Goal: Task Accomplishment & Management: Complete application form

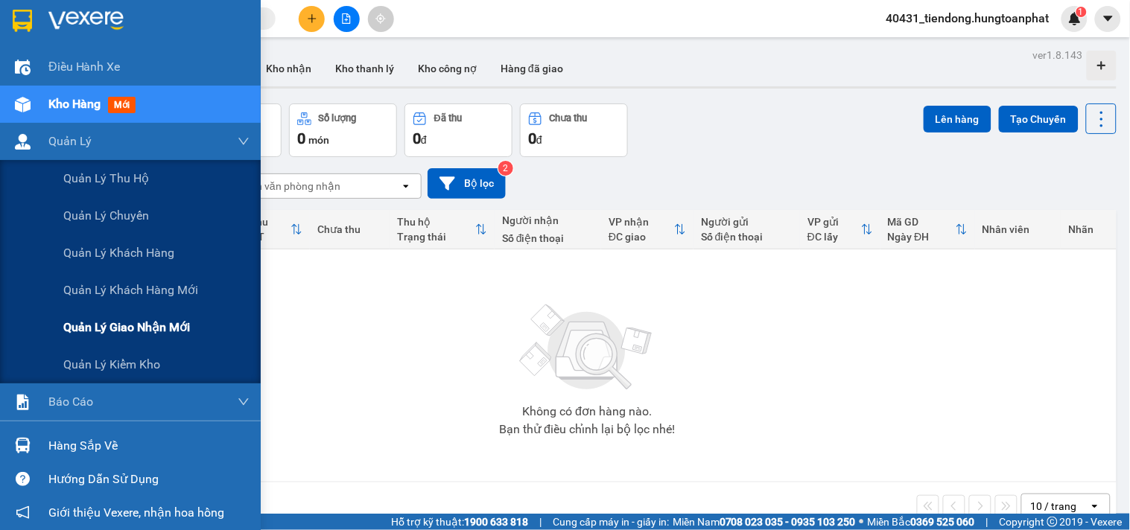
click at [107, 321] on span "Quản lý giao nhận mới" at bounding box center [126, 327] width 127 height 19
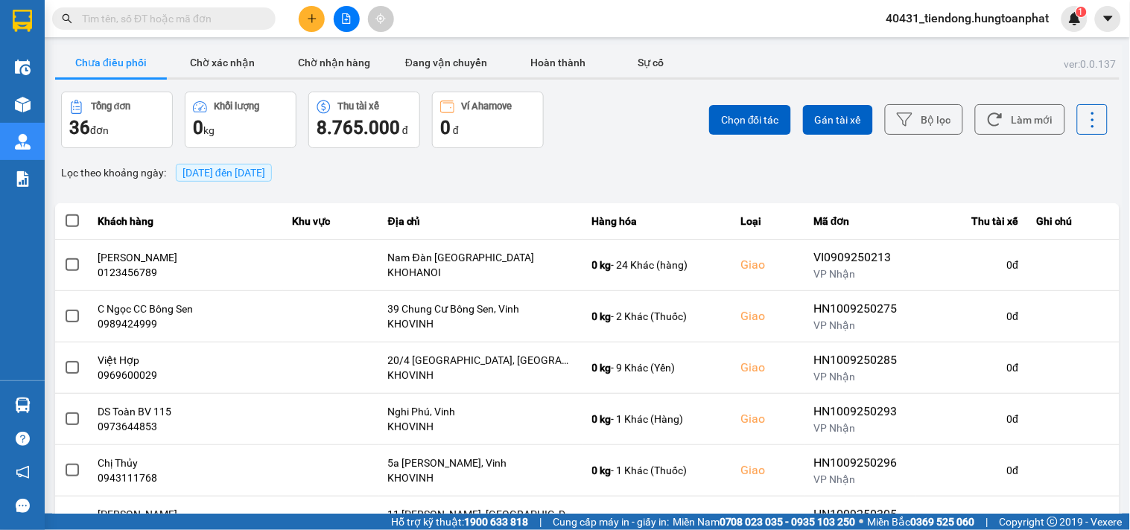
click at [256, 170] on span "[DATE] đến [DATE]" at bounding box center [223, 173] width 83 height 12
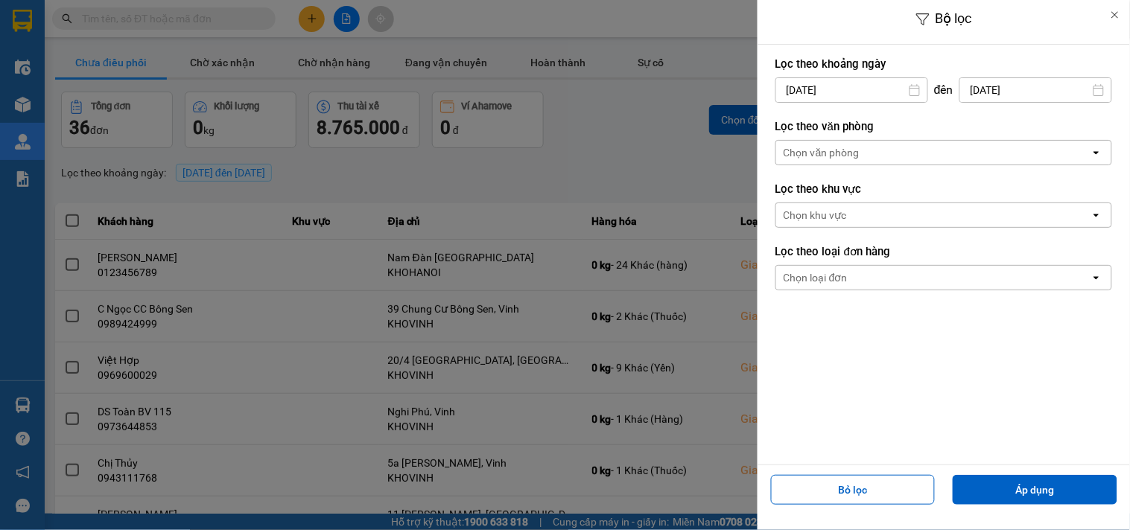
click at [789, 143] on div "Chọn văn phòng" at bounding box center [933, 153] width 314 height 24
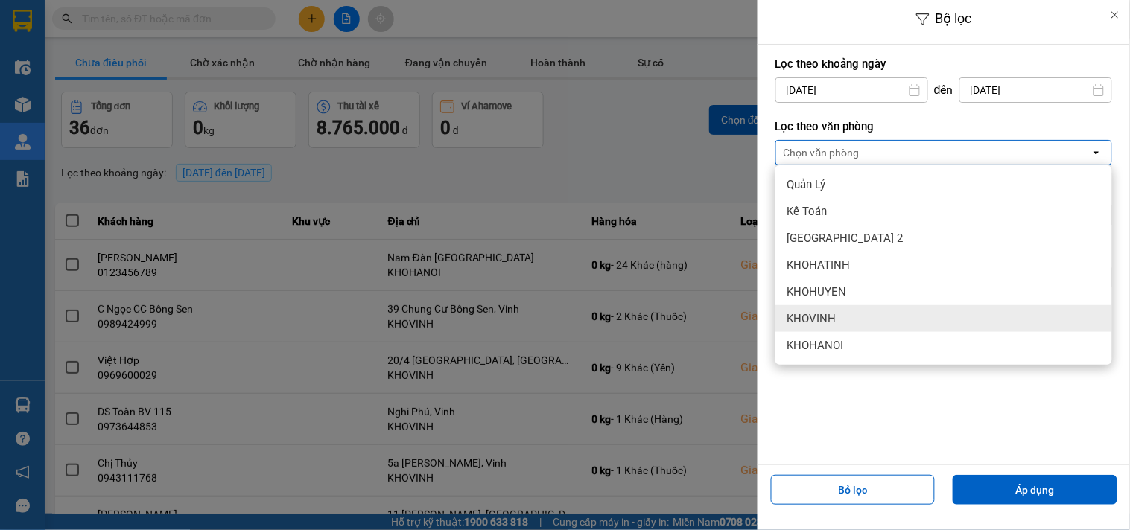
click at [847, 311] on div "KHOVINH" at bounding box center [943, 318] width 337 height 27
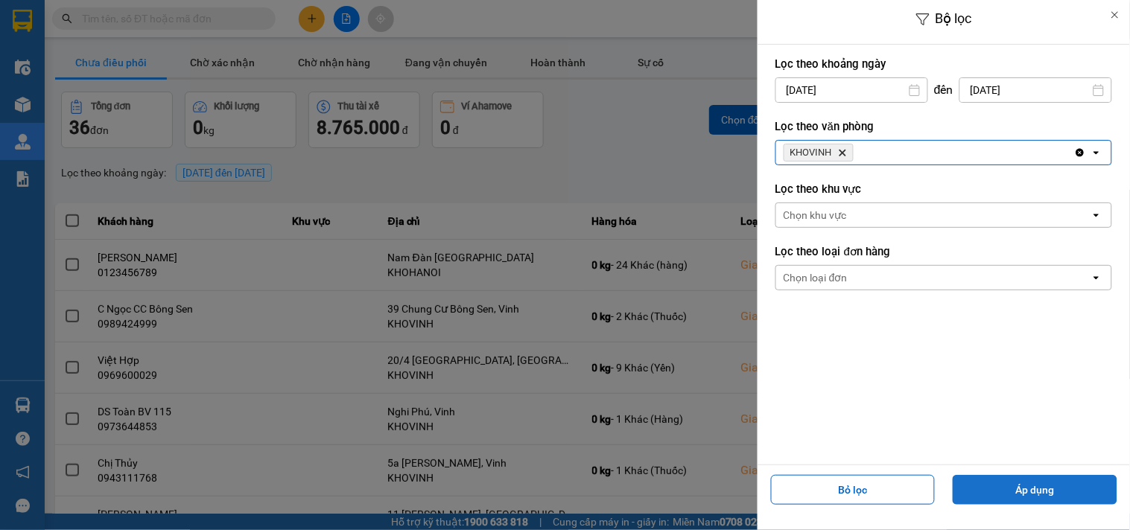
drag, startPoint x: 1028, startPoint y: 480, endPoint x: 1015, endPoint y: 480, distance: 12.7
click at [1028, 480] on button "Áp dụng" at bounding box center [1034, 490] width 165 height 30
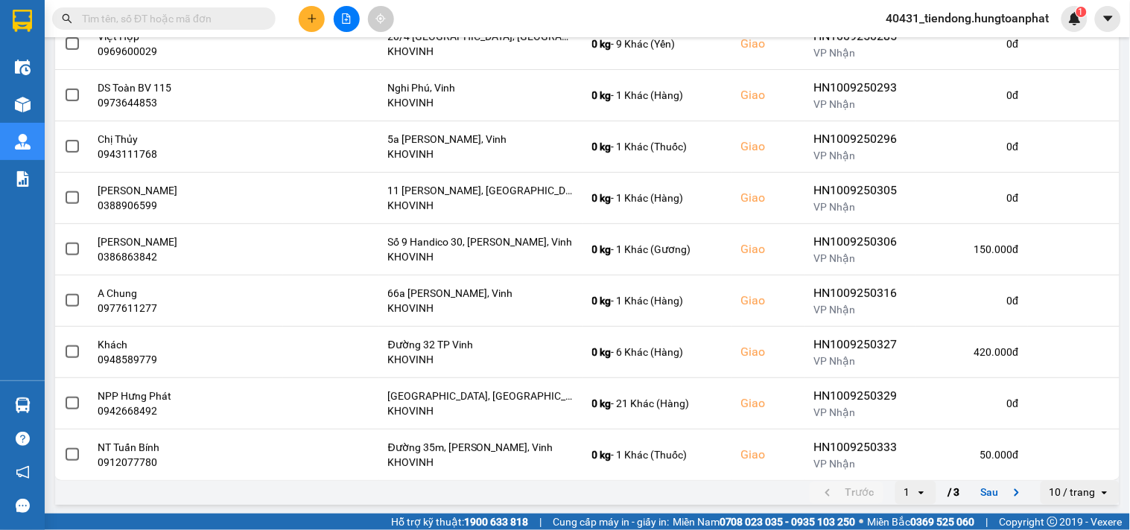
scroll to position [274, 0]
click at [1066, 493] on div "10 / trang" at bounding box center [1072, 491] width 46 height 15
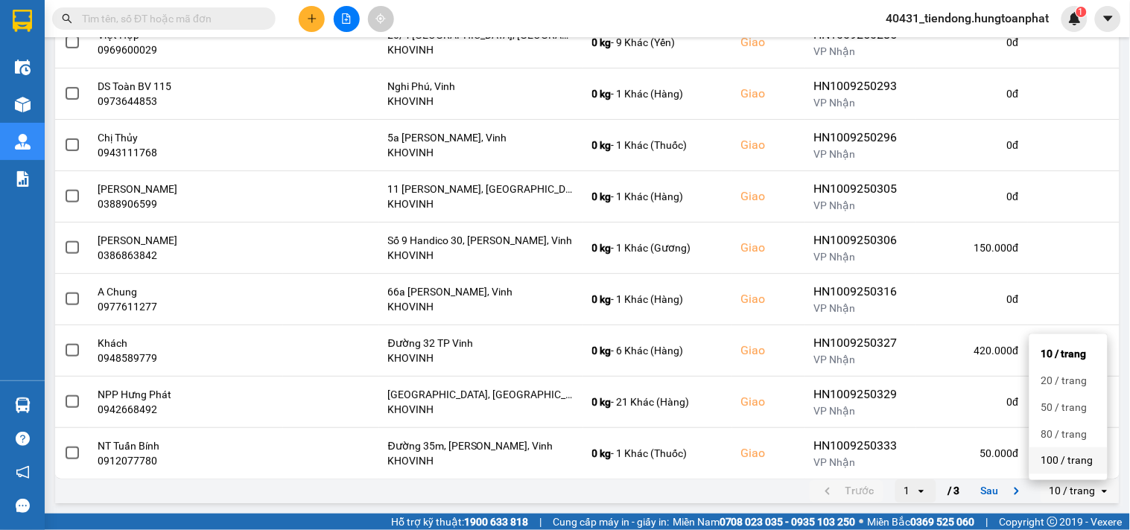
click at [1057, 458] on div "100 / trang" at bounding box center [1068, 460] width 54 height 15
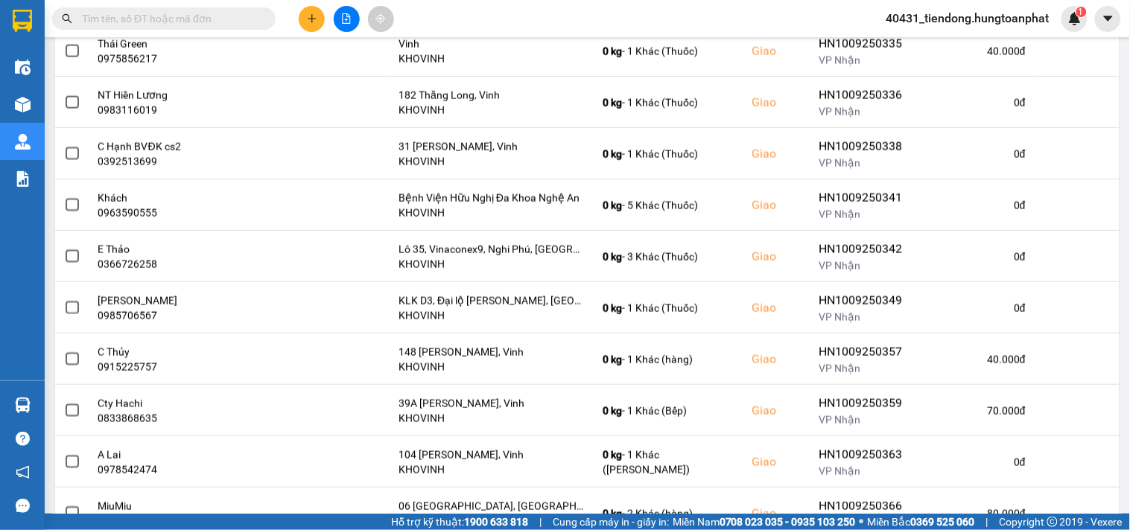
scroll to position [734, 0]
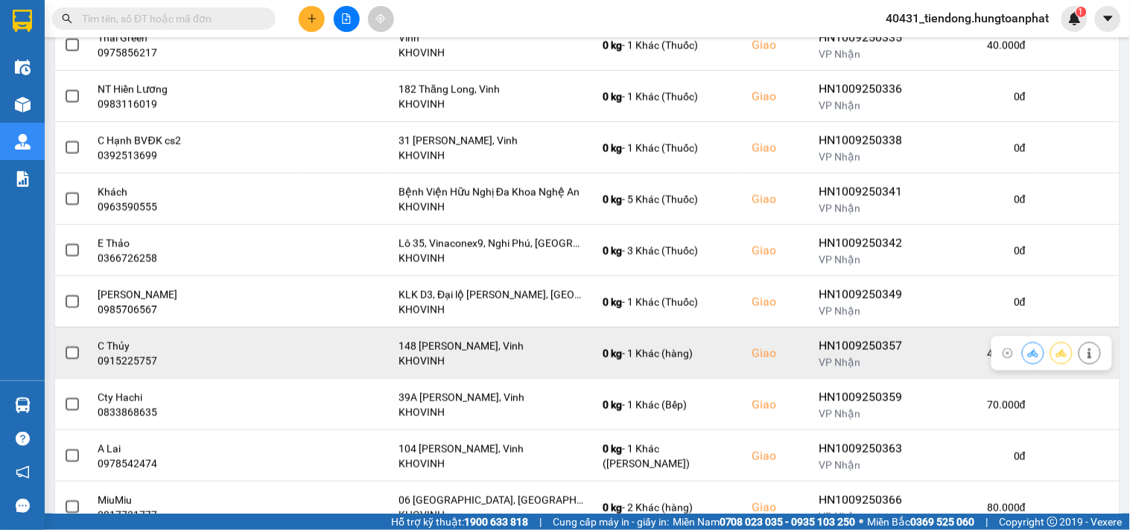
click at [1084, 358] on button at bounding box center [1089, 353] width 21 height 26
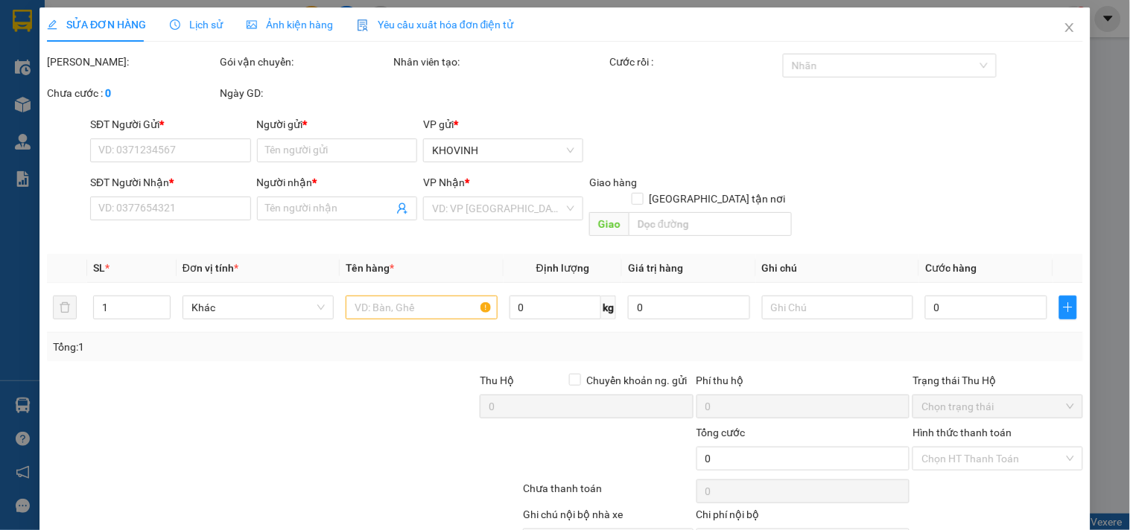
type input "0988391535"
type input "A Hậu"
type input "0915225757"
type input "C Thủy"
checkbox input "true"
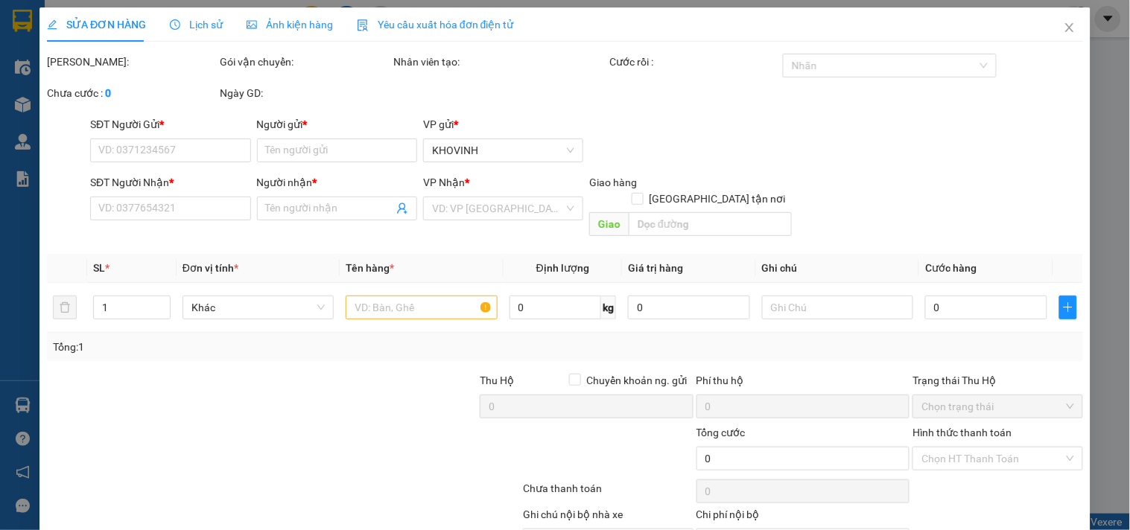
type input "148 [PERSON_NAME], Vinh"
type input "40.000"
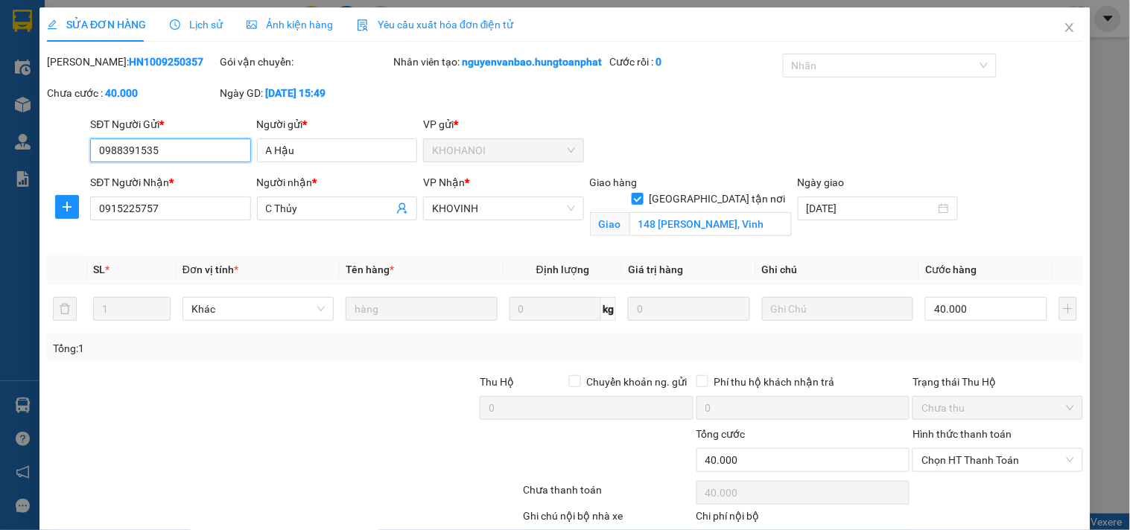
scroll to position [104, 0]
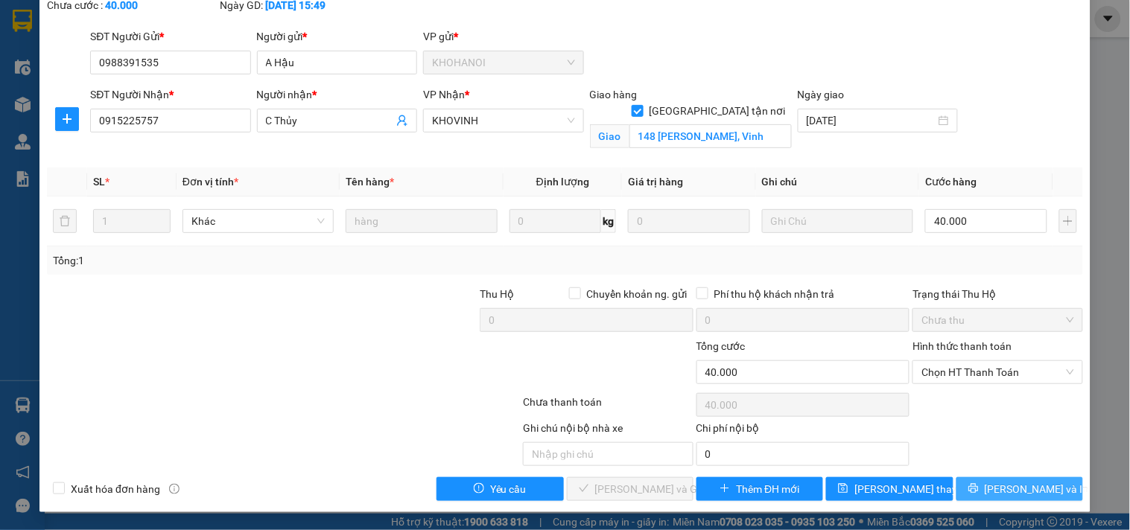
click at [1020, 479] on button "[PERSON_NAME] và In" at bounding box center [1019, 489] width 127 height 24
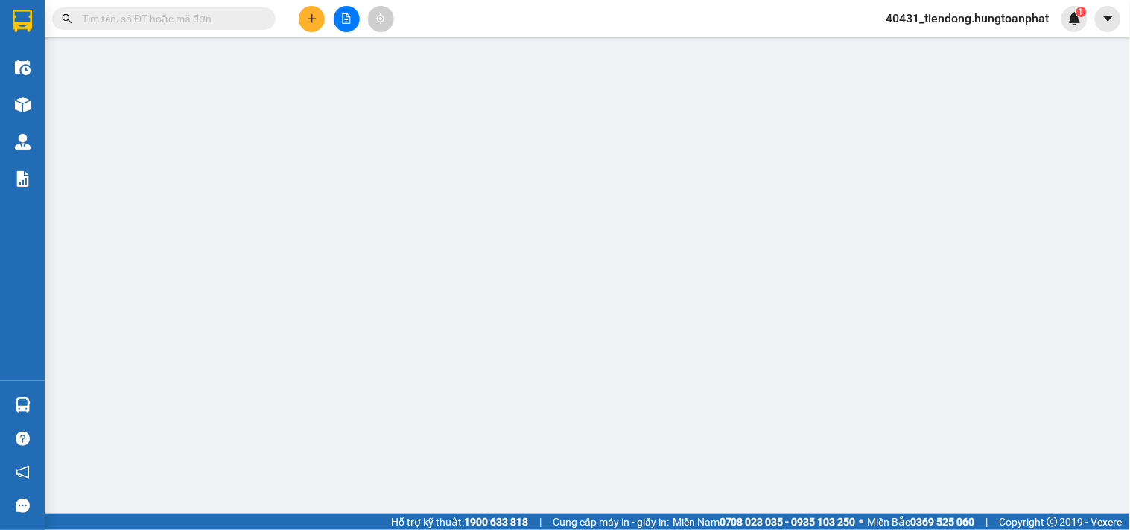
type input "0988391535"
type input "A Hậu"
type input "0915225757"
type input "C Thủy"
checkbox input "true"
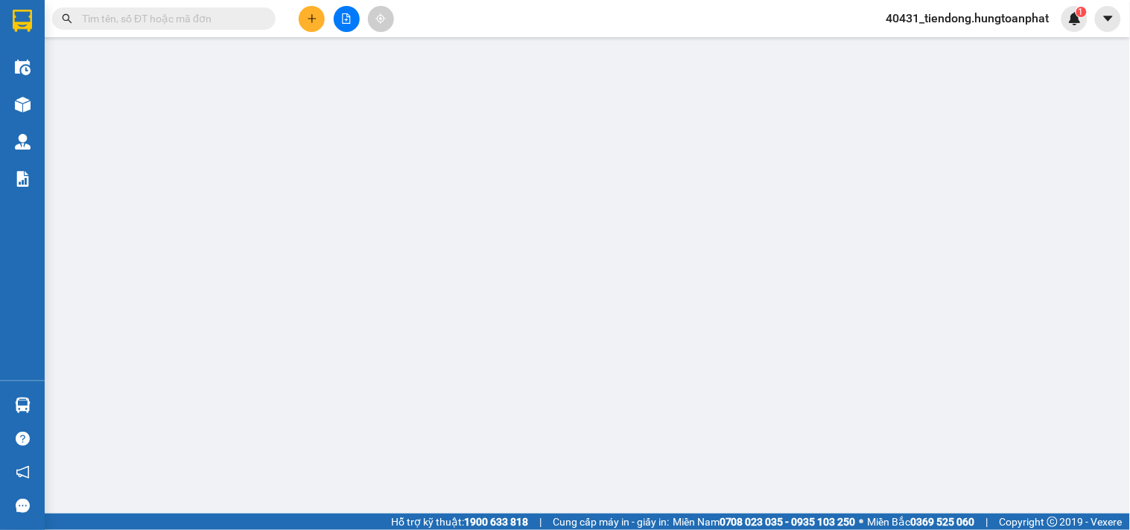
type input "148 [PERSON_NAME], Vinh"
type input "40.000"
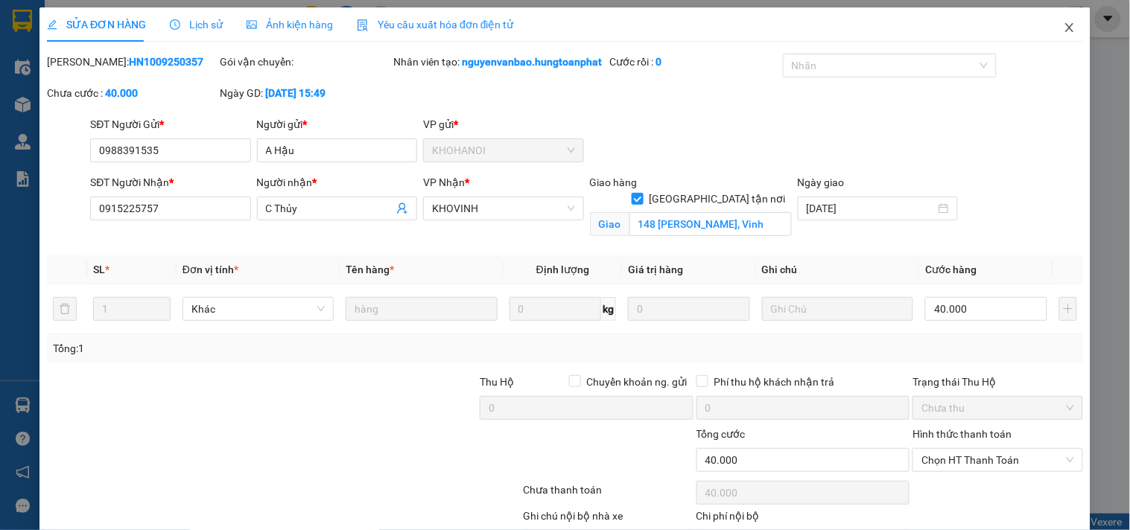
click at [1065, 31] on icon "close" at bounding box center [1069, 27] width 8 height 9
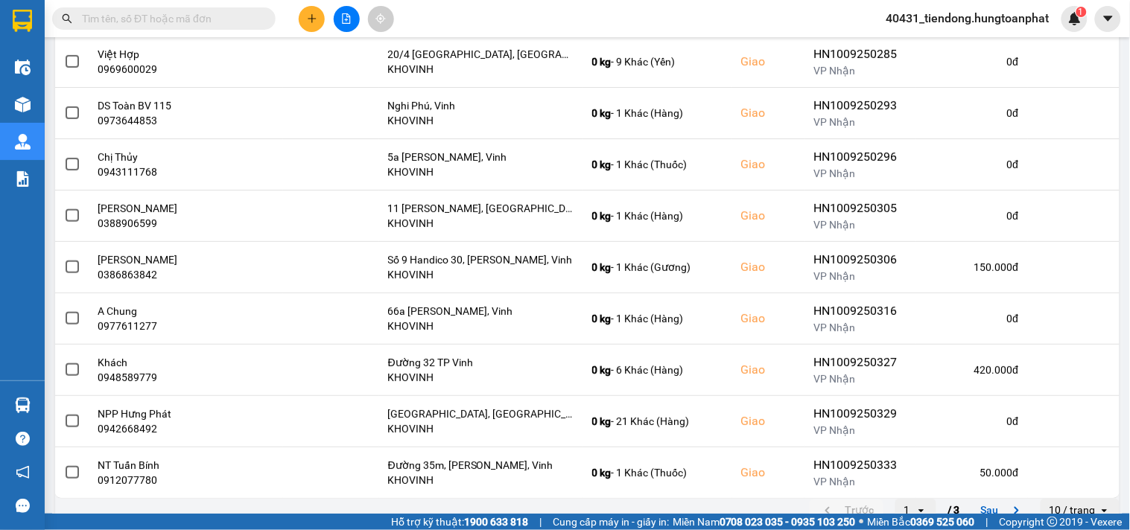
scroll to position [274, 0]
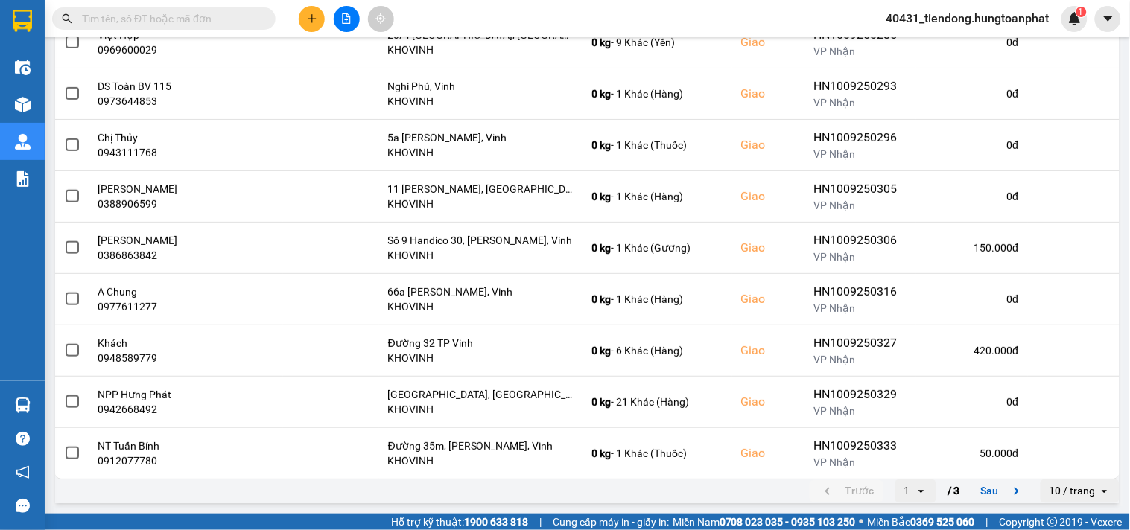
drag, startPoint x: 1062, startPoint y: 496, endPoint x: 1063, endPoint y: 480, distance: 16.4
click at [1063, 497] on div "10 / trang" at bounding box center [1072, 491] width 46 height 15
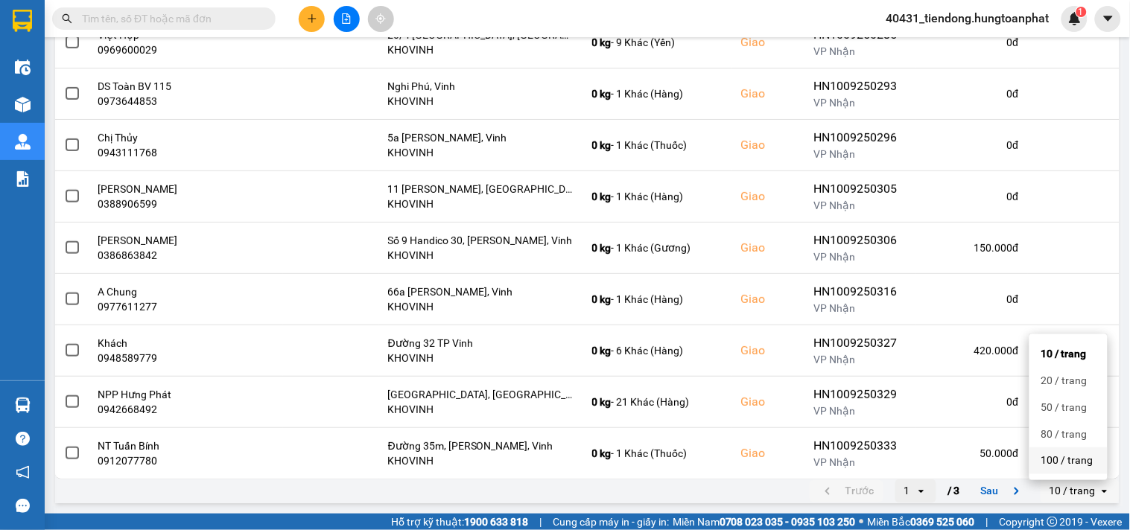
drag, startPoint x: 1063, startPoint y: 457, endPoint x: 1083, endPoint y: 308, distance: 150.9
click at [1063, 456] on div "100 / trang" at bounding box center [1068, 460] width 54 height 15
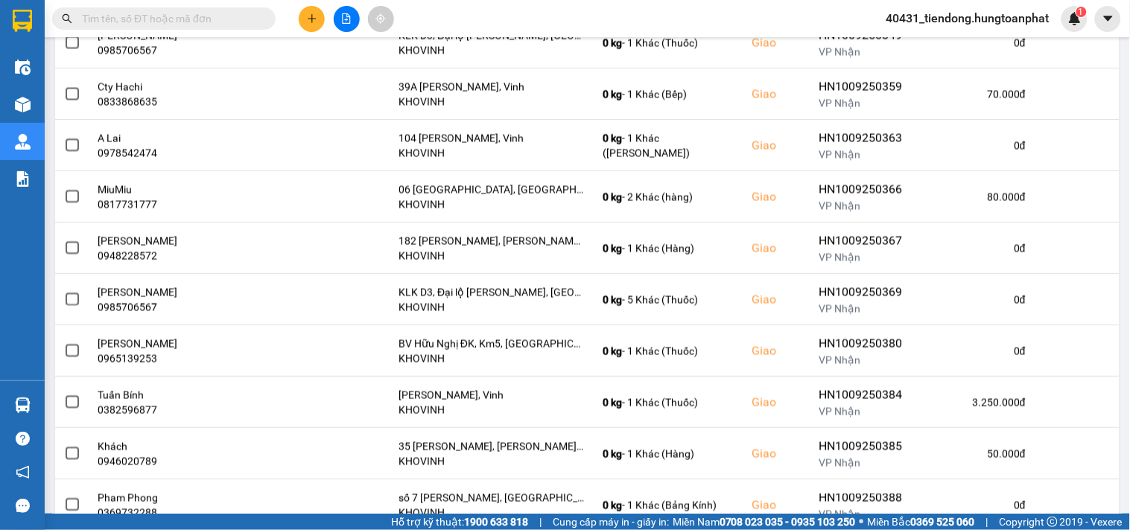
scroll to position [1098, 0]
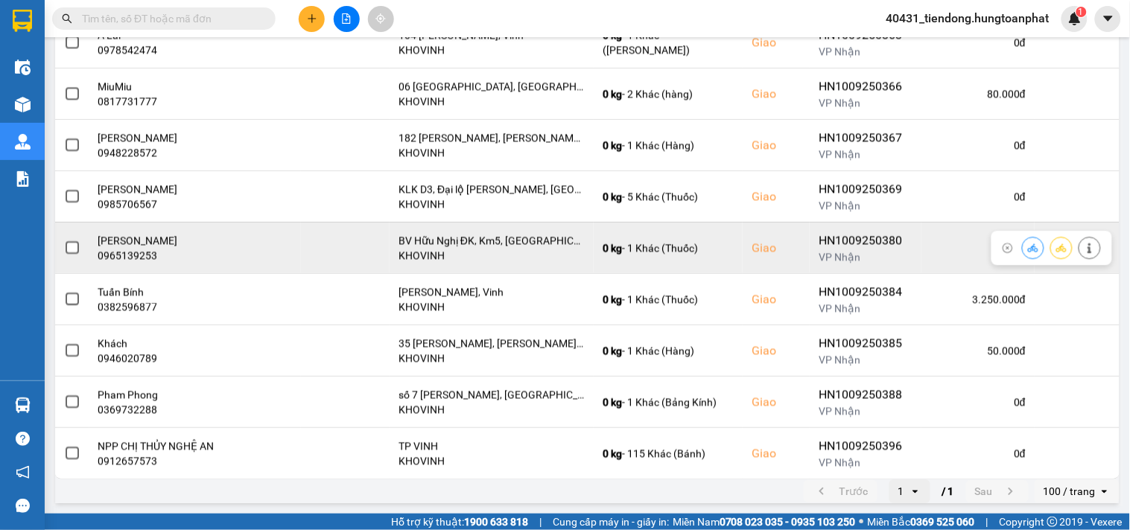
click at [1084, 251] on icon at bounding box center [1089, 248] width 10 height 10
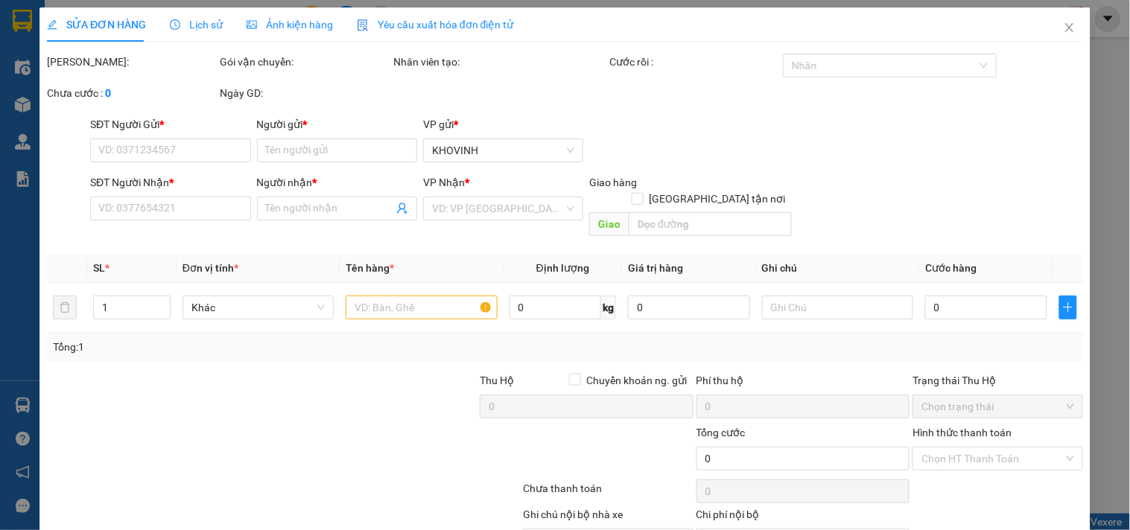
type input "0978119824"
type input "DP Stabled"
type input "0965139253"
type input "[PERSON_NAME]"
checkbox input "true"
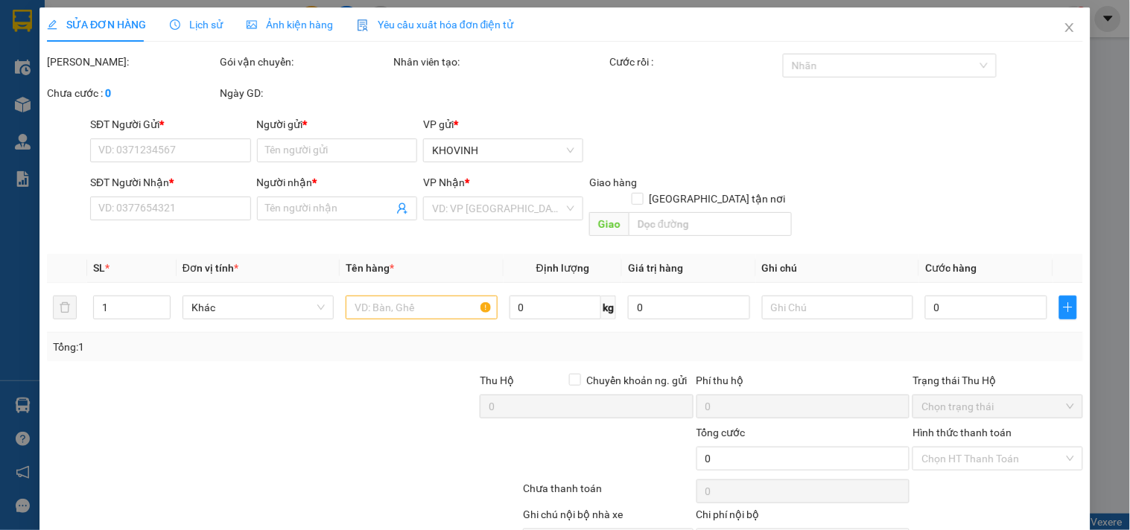
type input "BV Hữu Nghị ĐK, Km5, [GEOGRAPHIC_DATA][PERSON_NAME], Vinh"
type input "40.000"
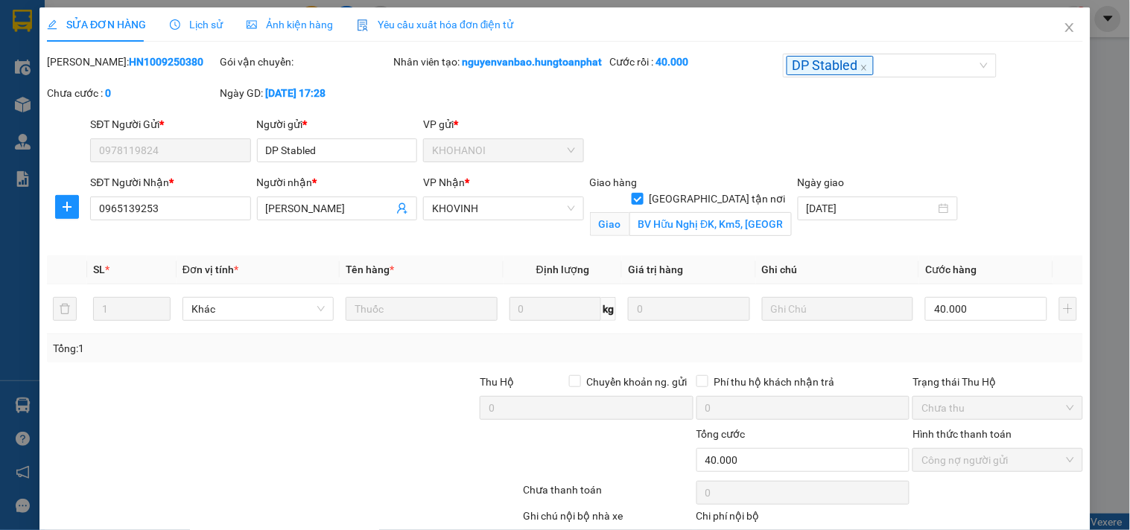
scroll to position [104, 0]
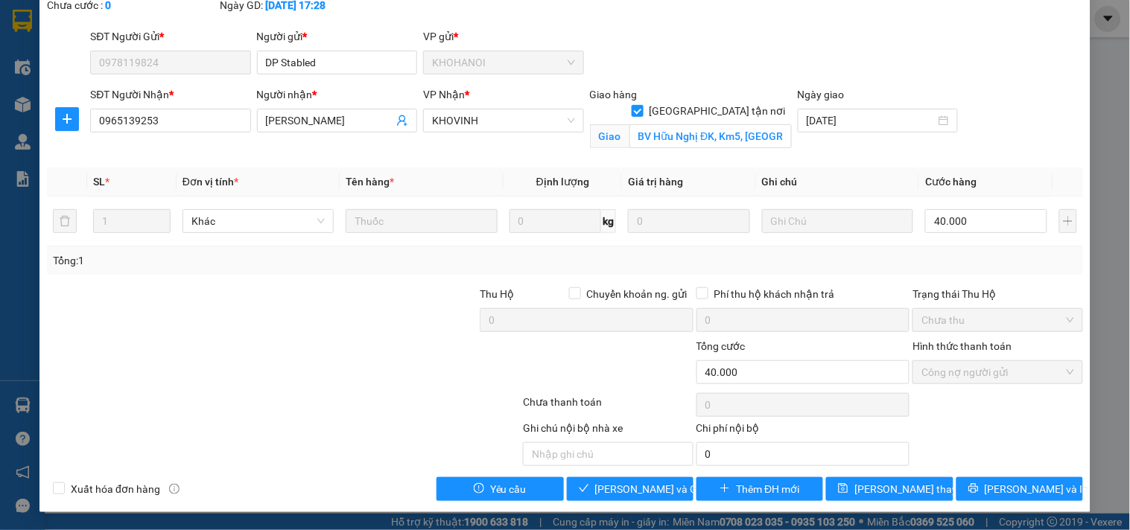
click at [1028, 473] on div "Total Paid Fee 40.000 Total UnPaid Fee 0 Cash Collection Total Fee Mã ĐH: HN100…" at bounding box center [565, 233] width 1036 height 535
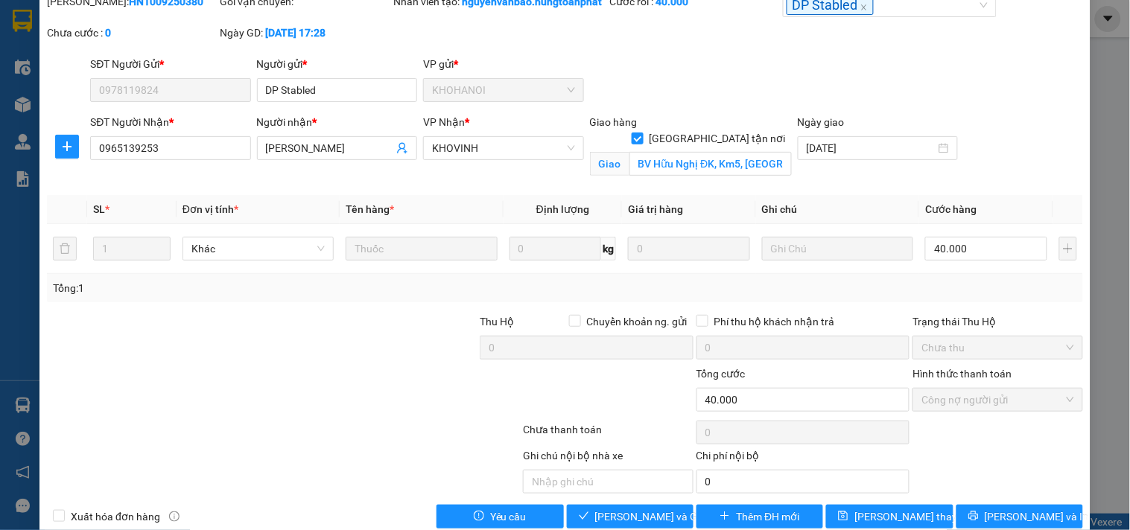
scroll to position [67, 0]
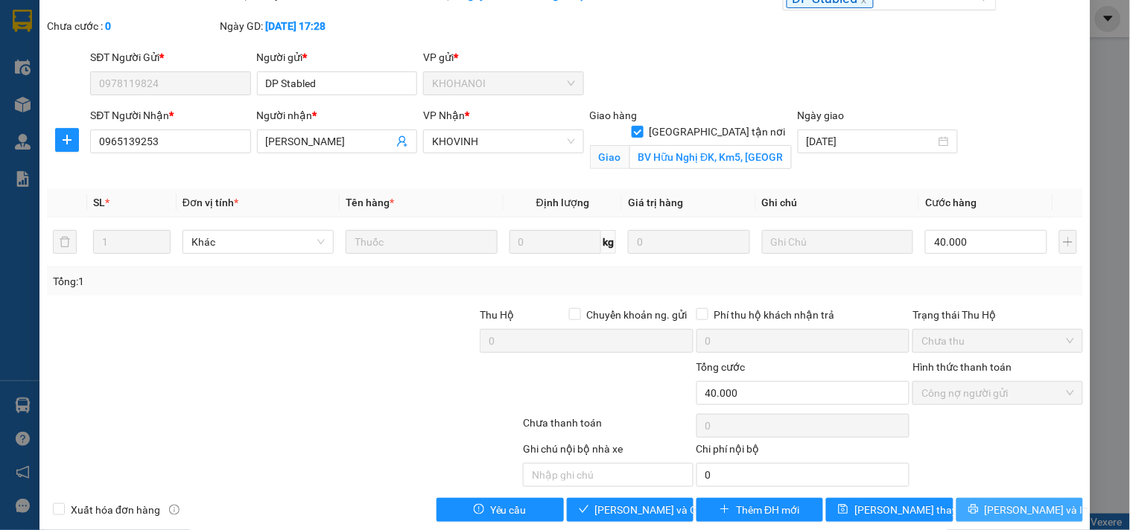
click at [1002, 518] on span "[PERSON_NAME] và In" at bounding box center [1036, 510] width 104 height 16
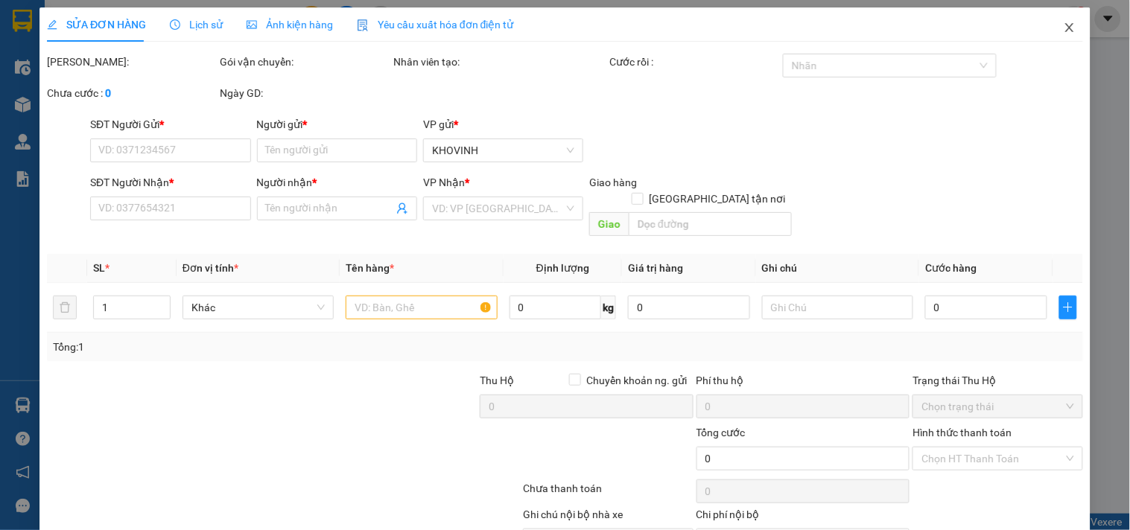
type input "0978119824"
type input "DP Stabled"
type input "0965139253"
type input "[PERSON_NAME]"
checkbox input "true"
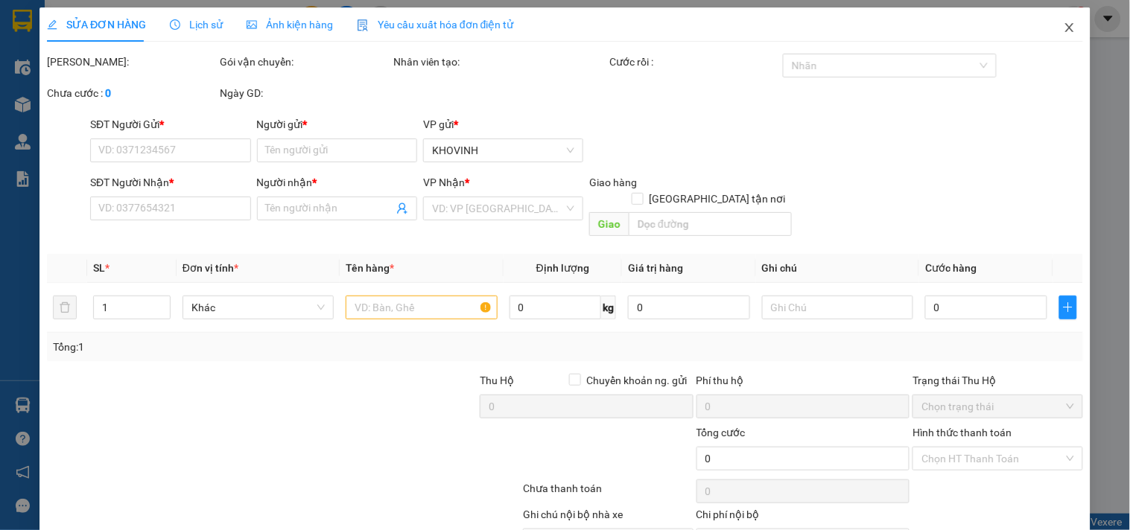
type input "BV Hữu Nghị ĐK, Km5, [GEOGRAPHIC_DATA][PERSON_NAME], Vinh"
type input "40.000"
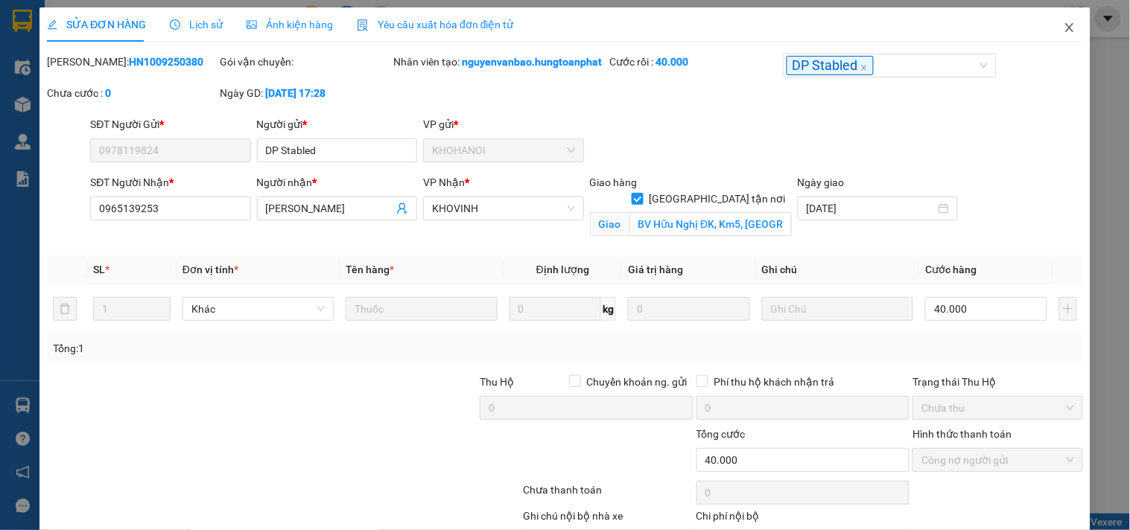
click at [1063, 28] on icon "close" at bounding box center [1069, 28] width 12 height 12
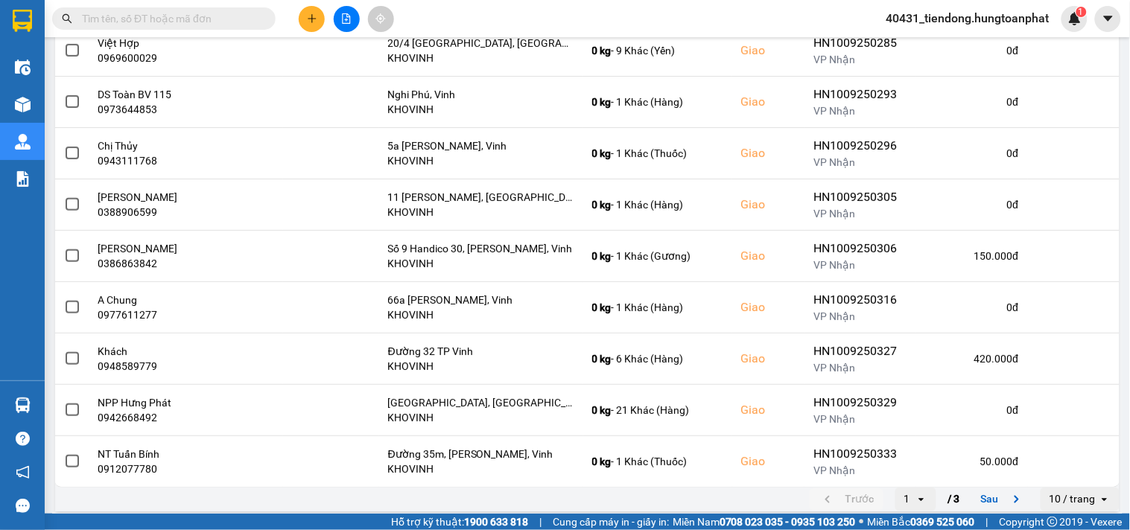
scroll to position [274, 0]
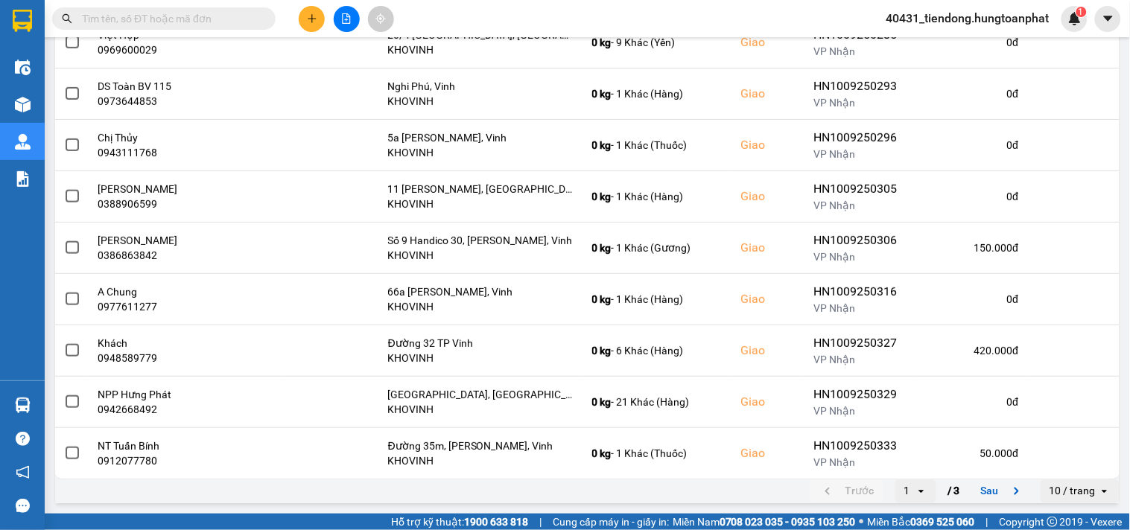
click at [144, 19] on input "text" at bounding box center [170, 18] width 176 height 16
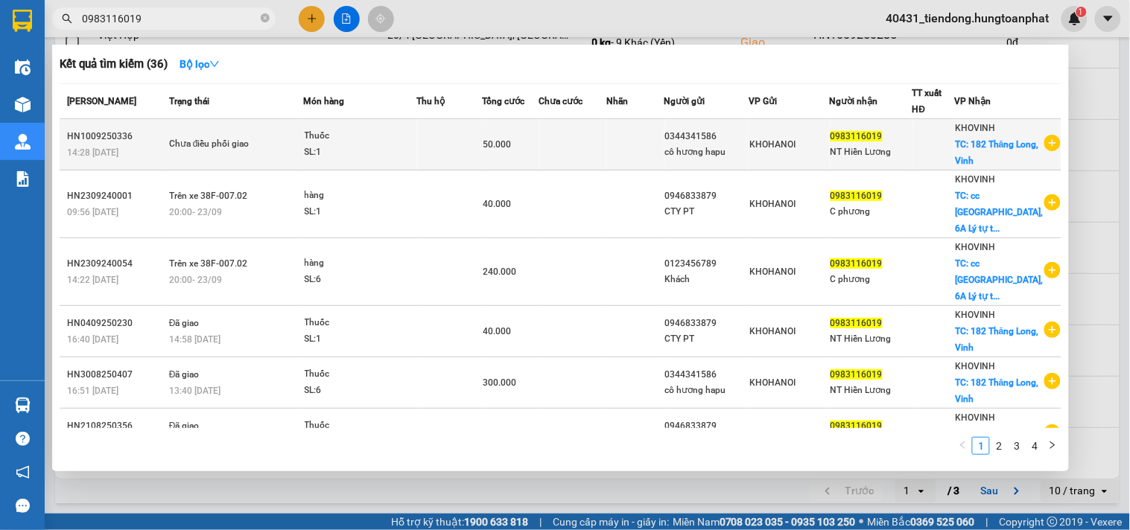
type input "0983116019"
click at [990, 154] on span "TC: 182 Thăng Long, Vinh" at bounding box center [997, 152] width 84 height 27
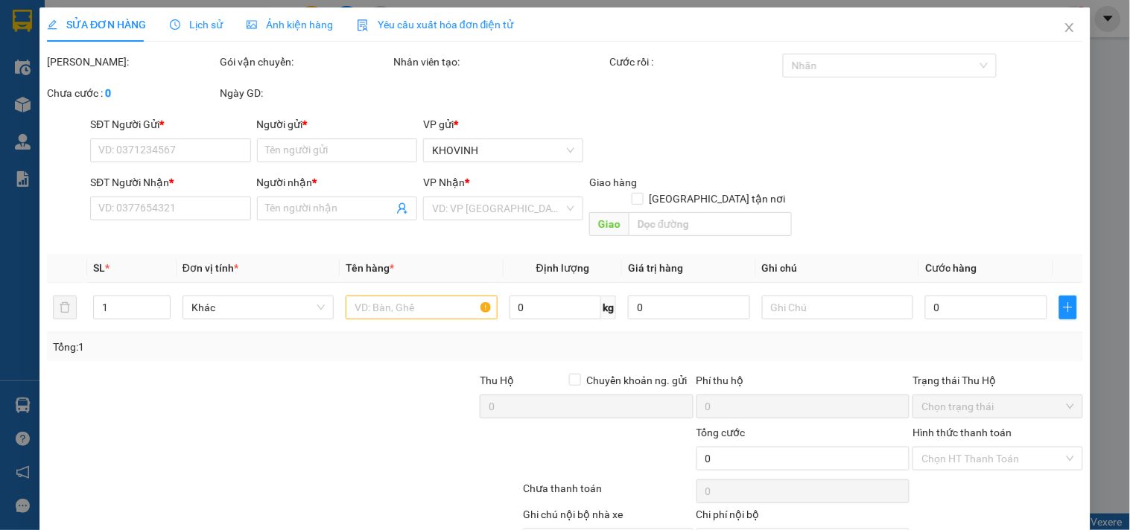
type input "0344341586"
type input "cô hương hapu"
type input "0983116019"
type input "NT Hiền Lương"
checkbox input "true"
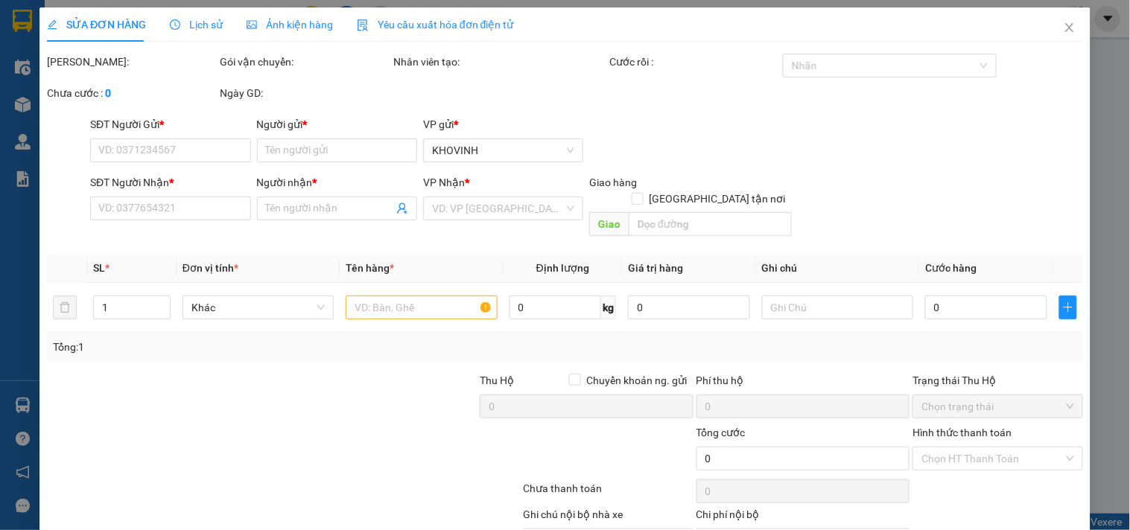
type input "182 Thăng Long, Vinh"
type input "50.000"
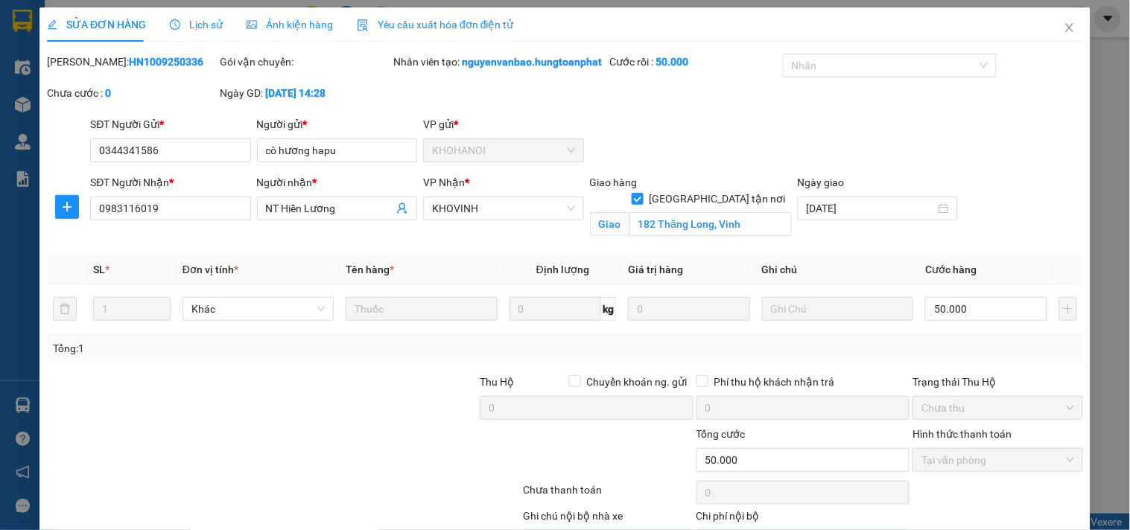
scroll to position [104, 0]
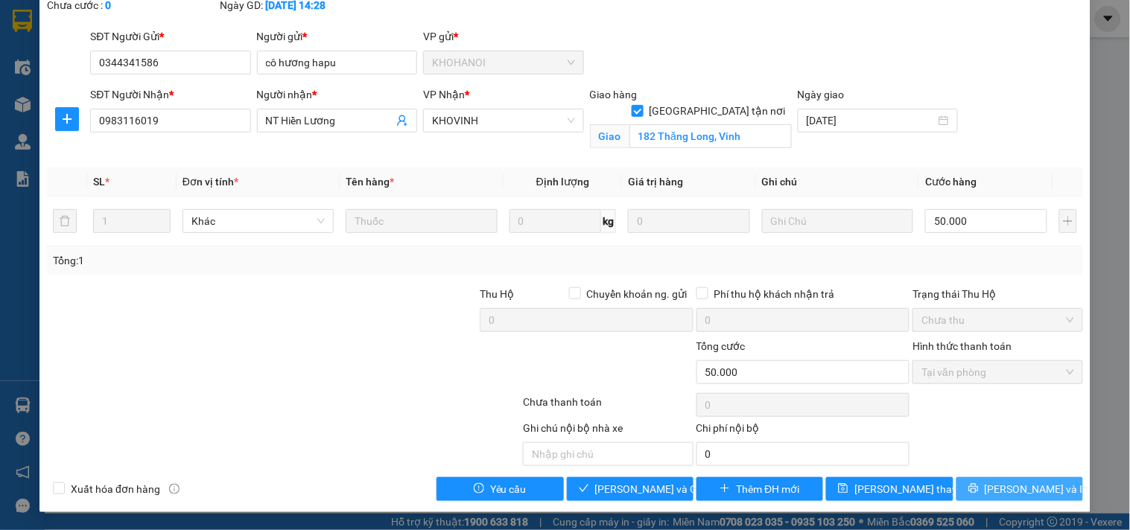
click at [1025, 497] on button "[PERSON_NAME] và In" at bounding box center [1019, 489] width 127 height 24
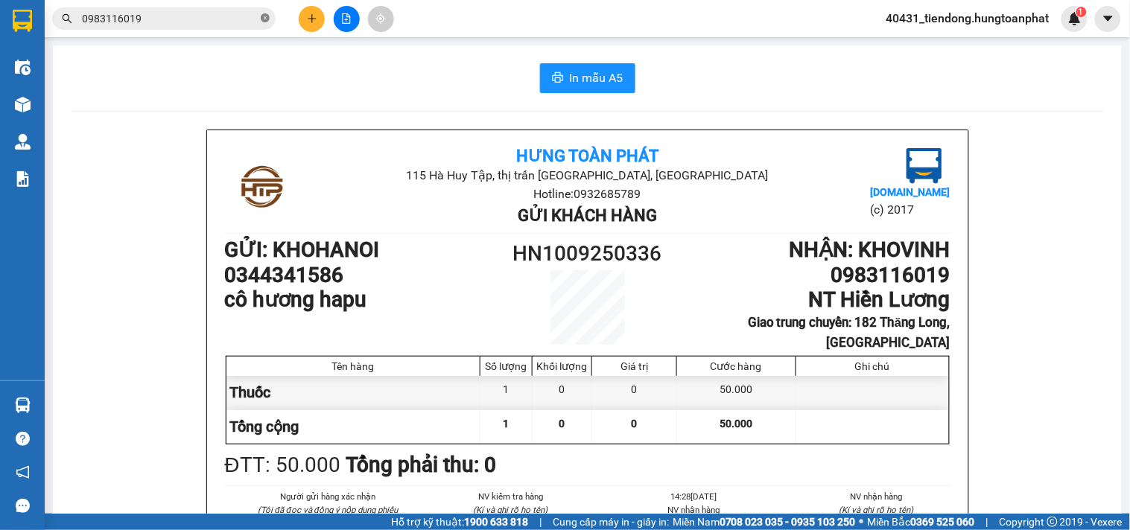
click at [264, 16] on icon "close-circle" at bounding box center [265, 17] width 9 height 9
click at [311, 18] on icon "plus" at bounding box center [312, 18] width 8 height 1
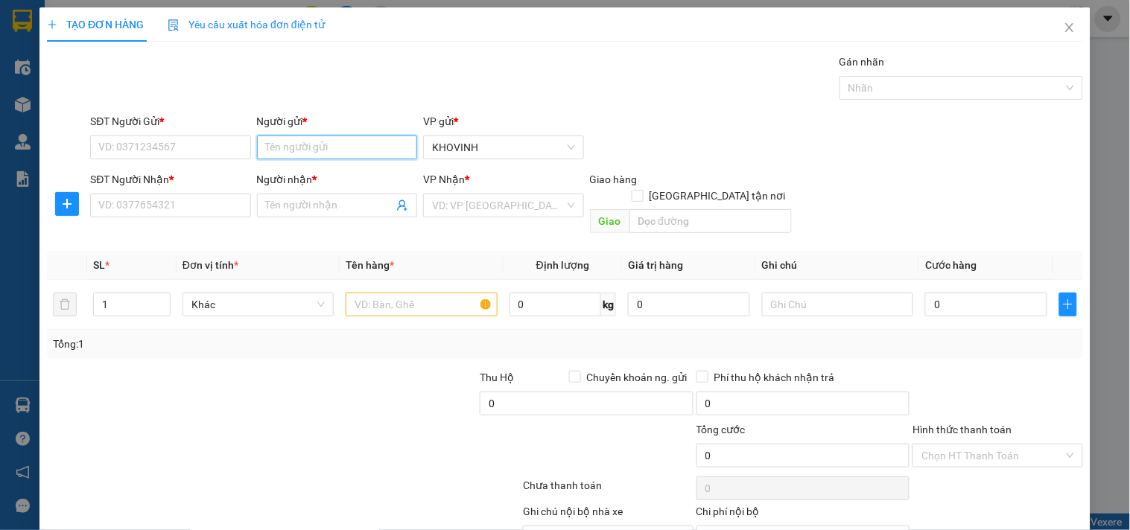
click at [318, 147] on input "Người gửi *" at bounding box center [337, 148] width 160 height 24
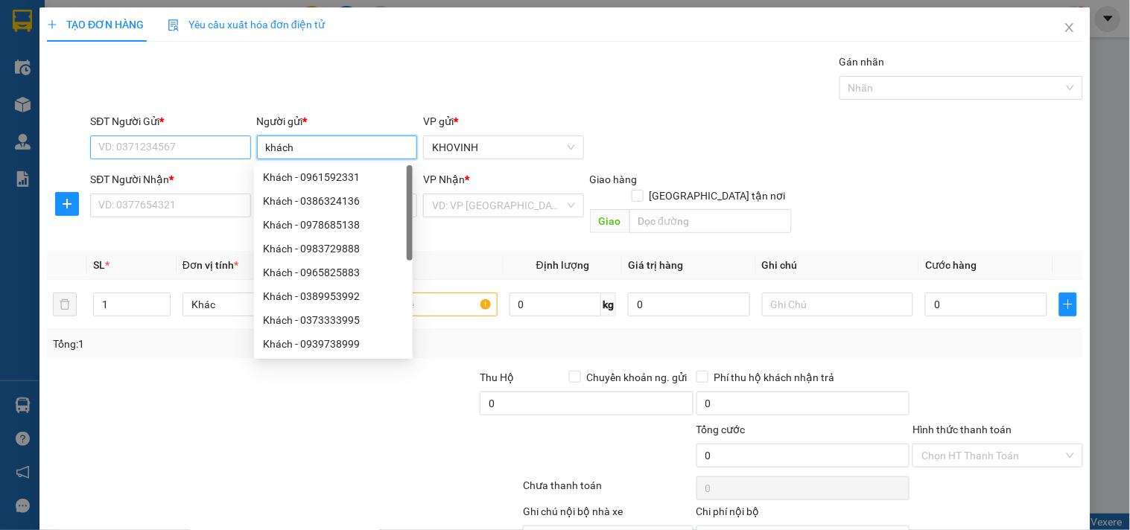
type input "khách"
click at [166, 139] on input "SĐT Người Gửi *" at bounding box center [170, 148] width 160 height 24
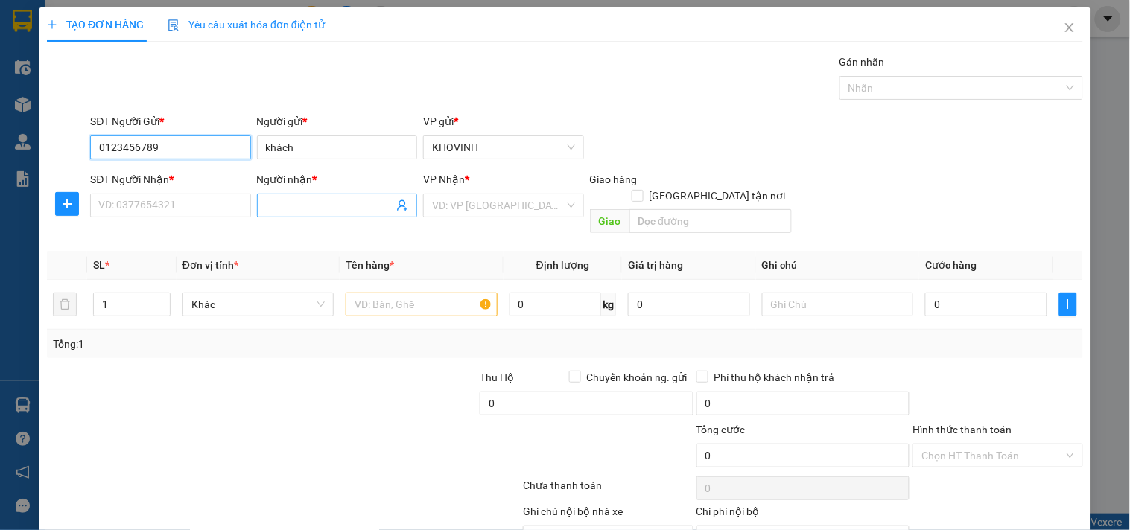
type input "0123456789"
click at [325, 209] on input "Người nhận *" at bounding box center [329, 205] width 127 height 16
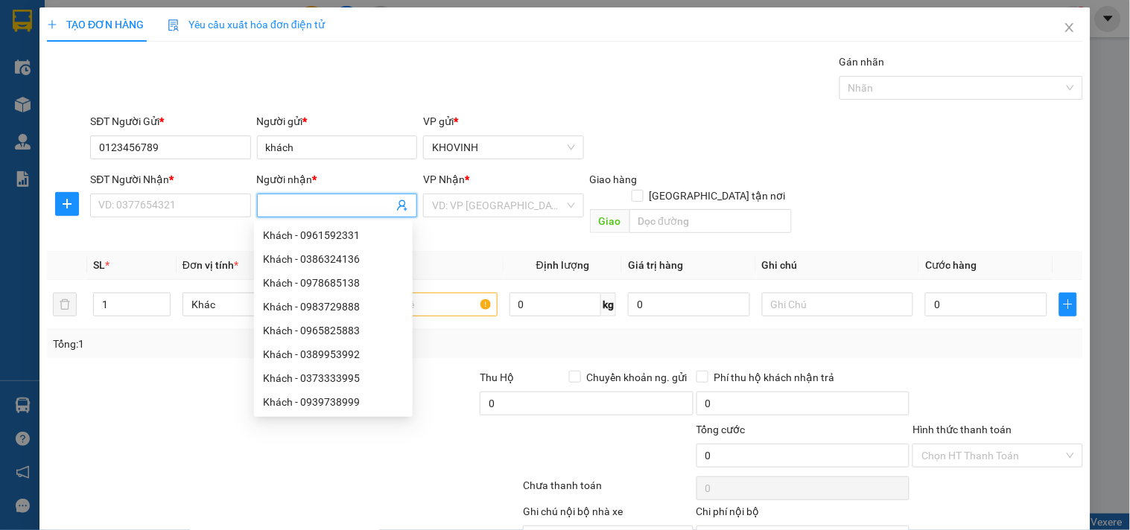
type input "G"
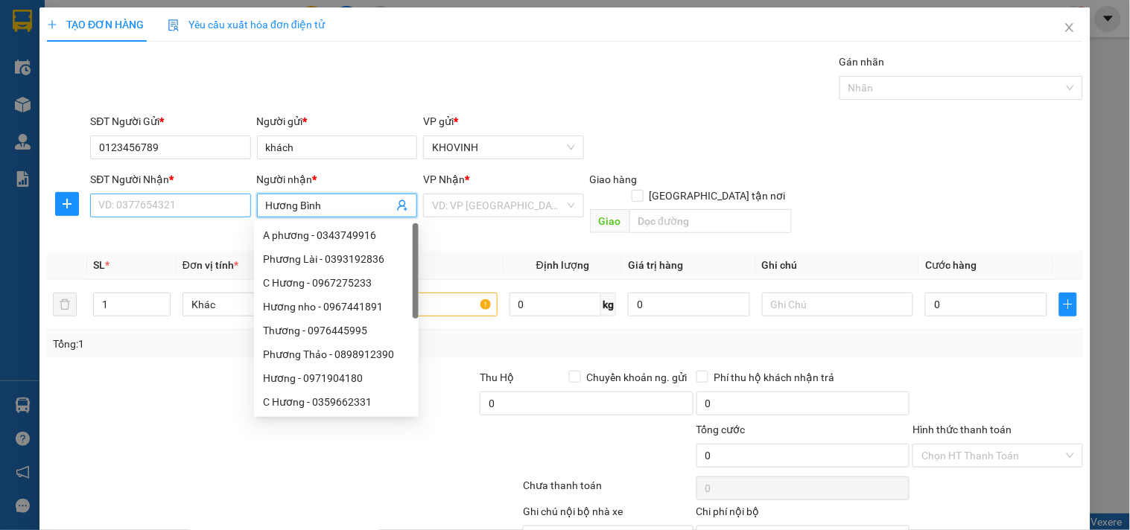
type input "Hương Bình"
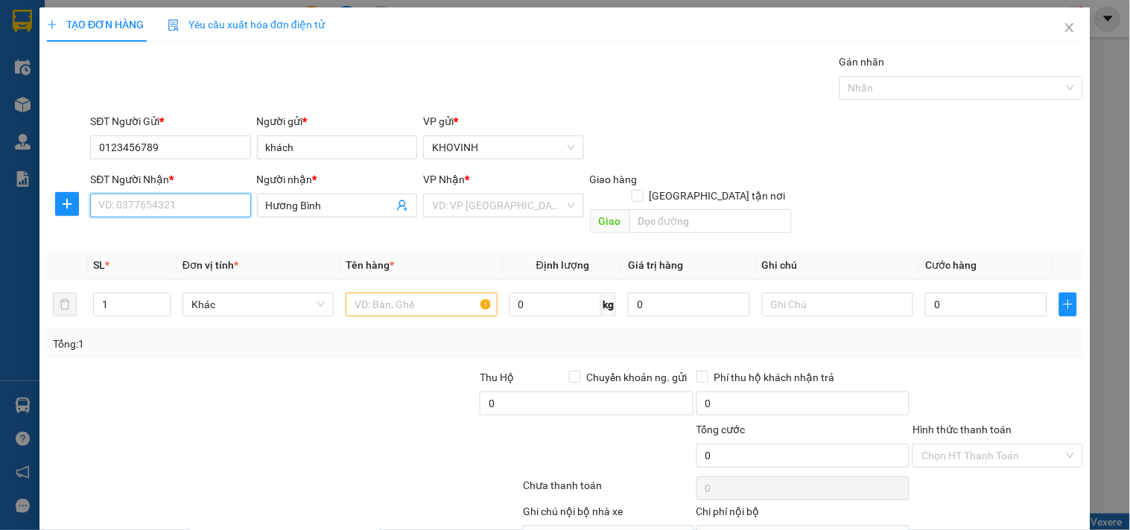
click at [194, 199] on input "SĐT Người Nhận *" at bounding box center [170, 206] width 160 height 24
type input "0359146866"
click at [75, 289] on tr "1 Khác 0 kg 0 0" at bounding box center [565, 305] width 1036 height 50
type input "2"
click at [380, 293] on input "text" at bounding box center [421, 305] width 151 height 24
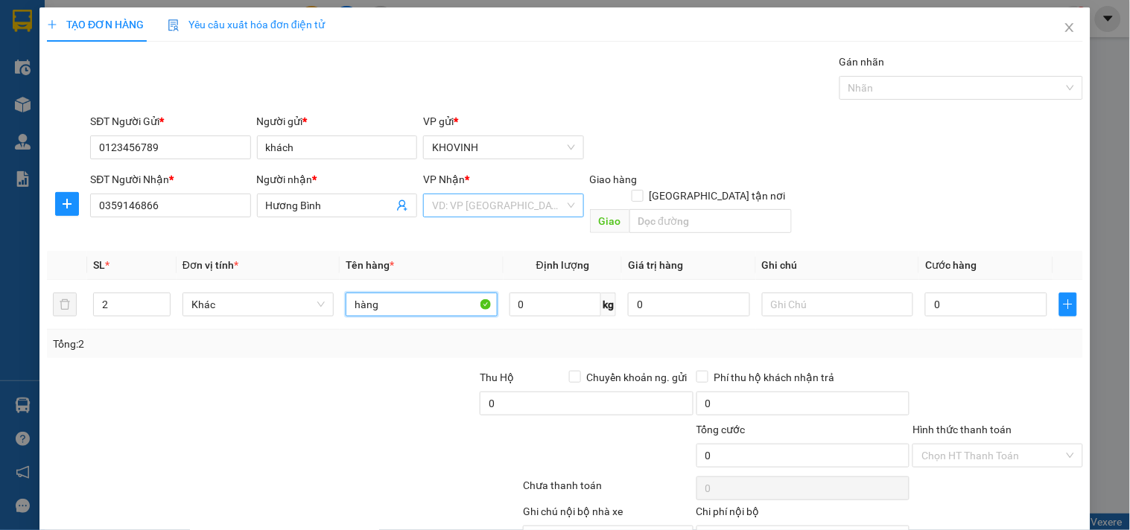
type input "hàng"
click at [474, 205] on input "search" at bounding box center [498, 205] width 132 height 22
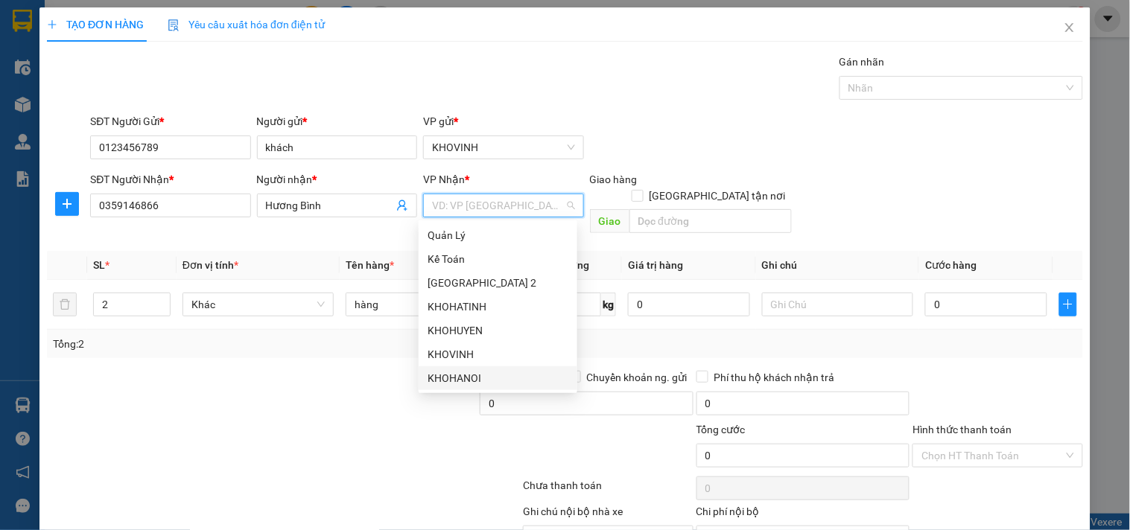
click at [457, 370] on div "KHOHANOI" at bounding box center [497, 378] width 141 height 16
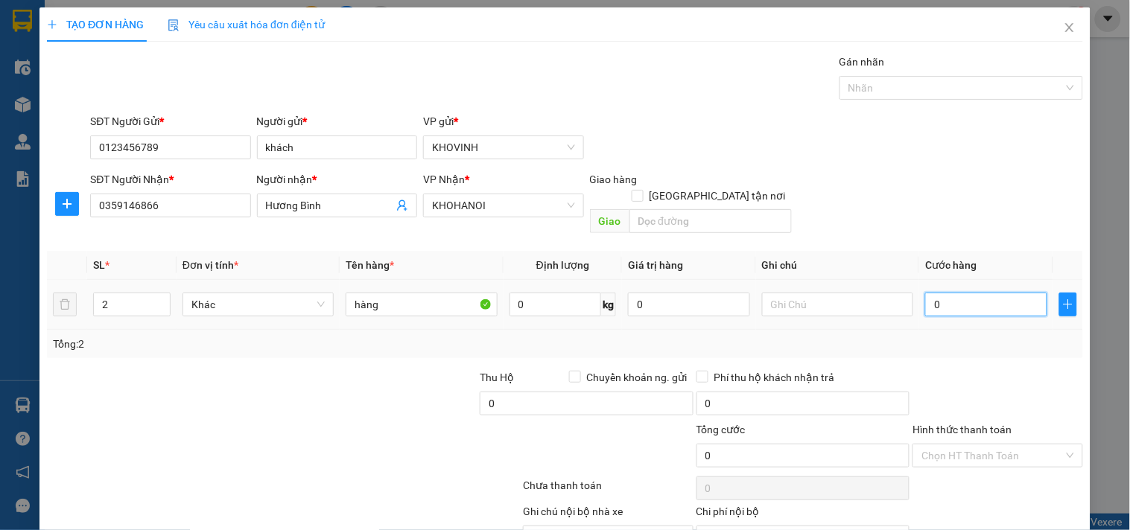
click at [942, 294] on input "0" at bounding box center [986, 305] width 122 height 24
type input "8"
type input "80"
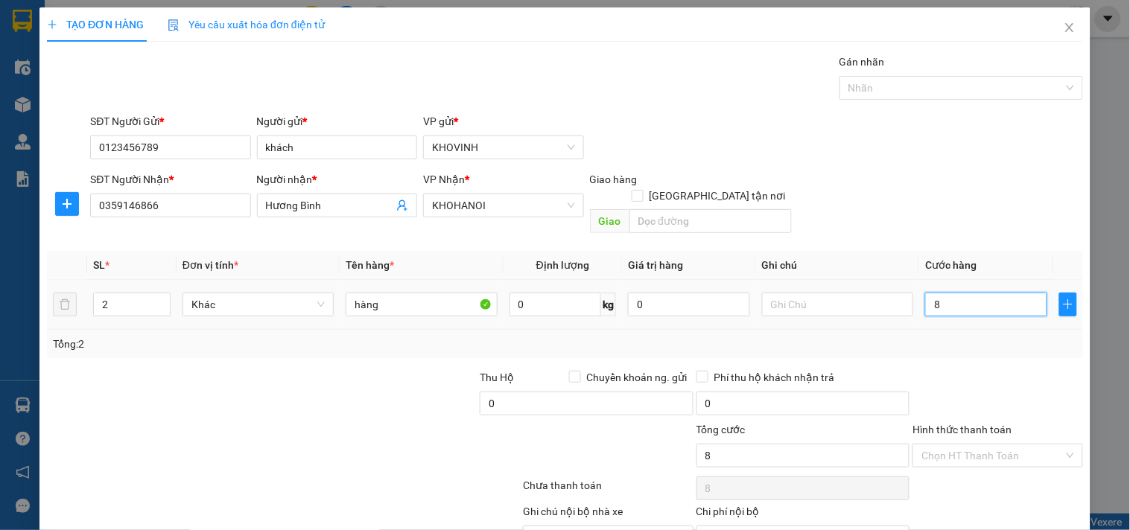
type input "80"
type input "800"
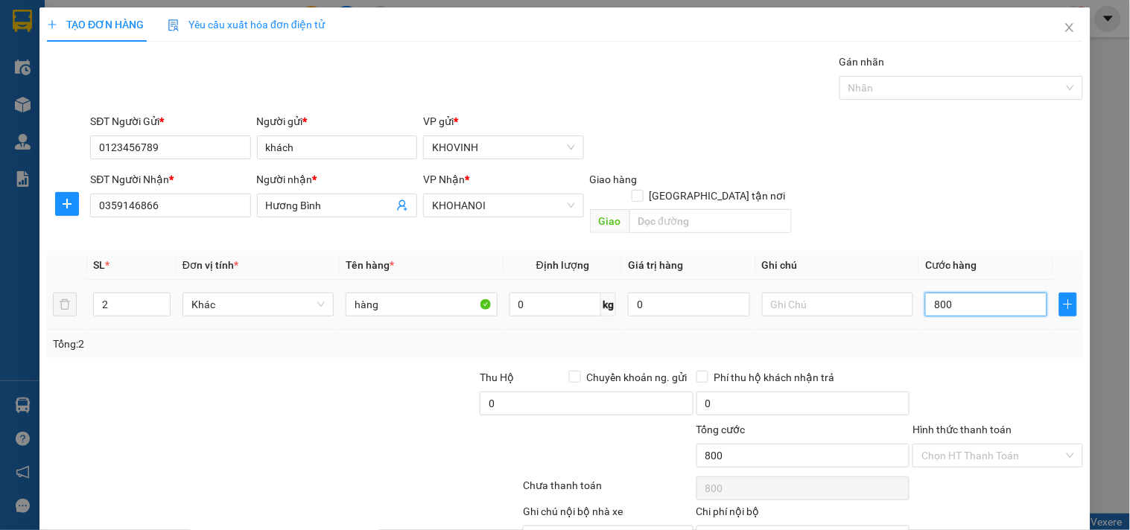
type input "8.000"
type input "80.000"
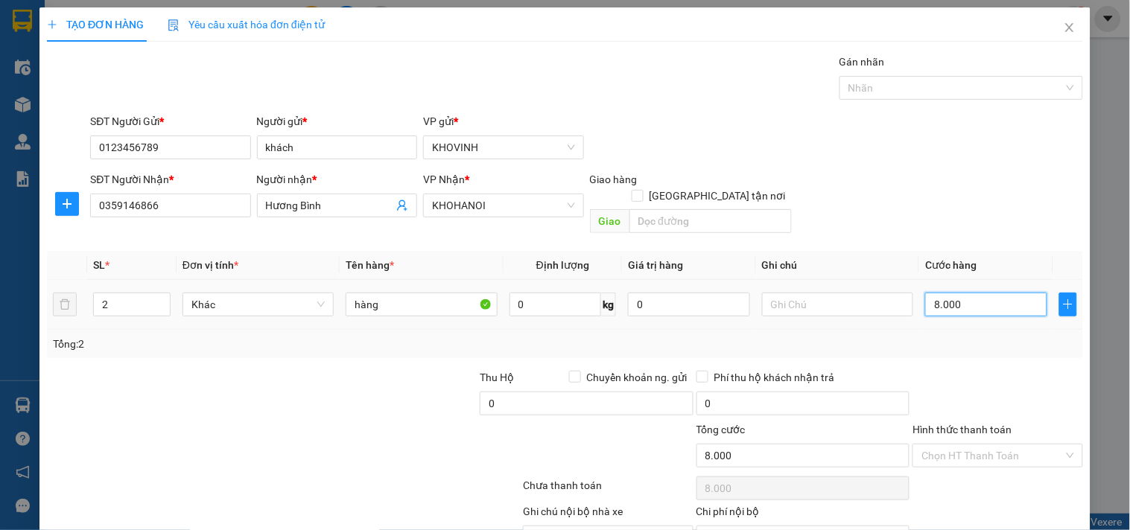
type input "80.000"
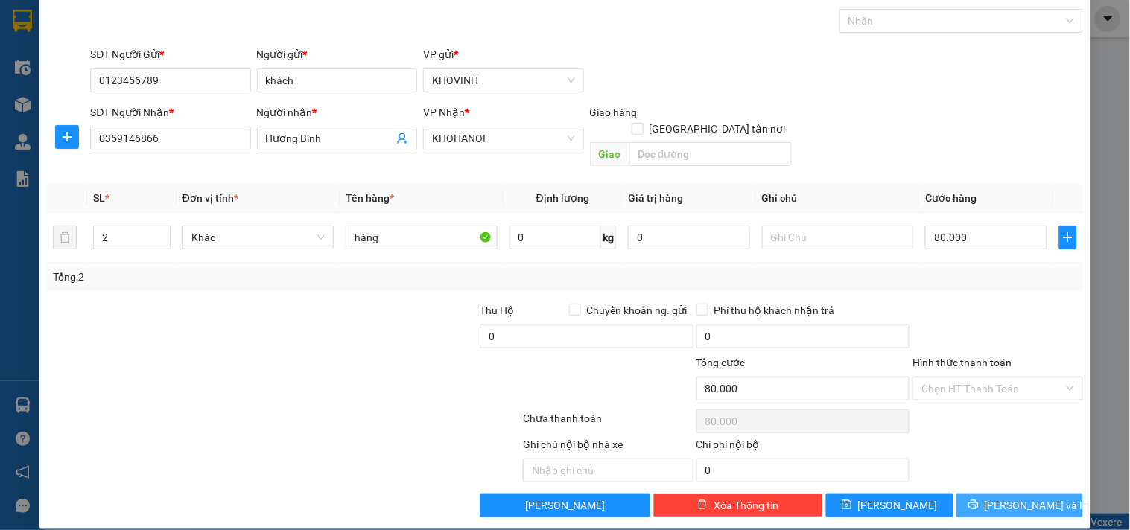
click at [1018, 497] on span "[PERSON_NAME] và In" at bounding box center [1036, 505] width 104 height 16
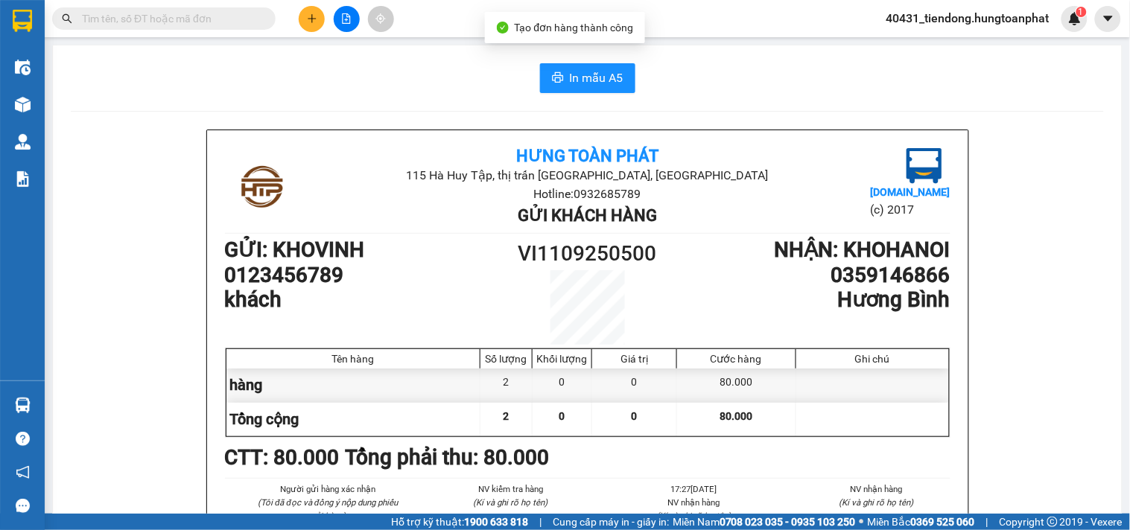
click at [295, 21] on div at bounding box center [346, 19] width 112 height 26
click at [300, 18] on button at bounding box center [312, 19] width 26 height 26
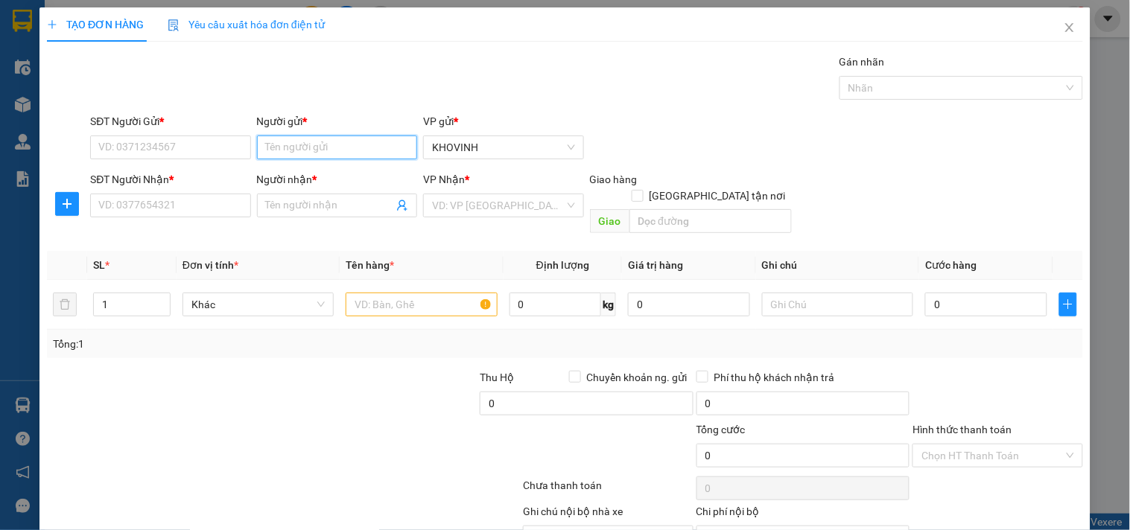
click at [273, 153] on input "Người gửi *" at bounding box center [337, 148] width 160 height 24
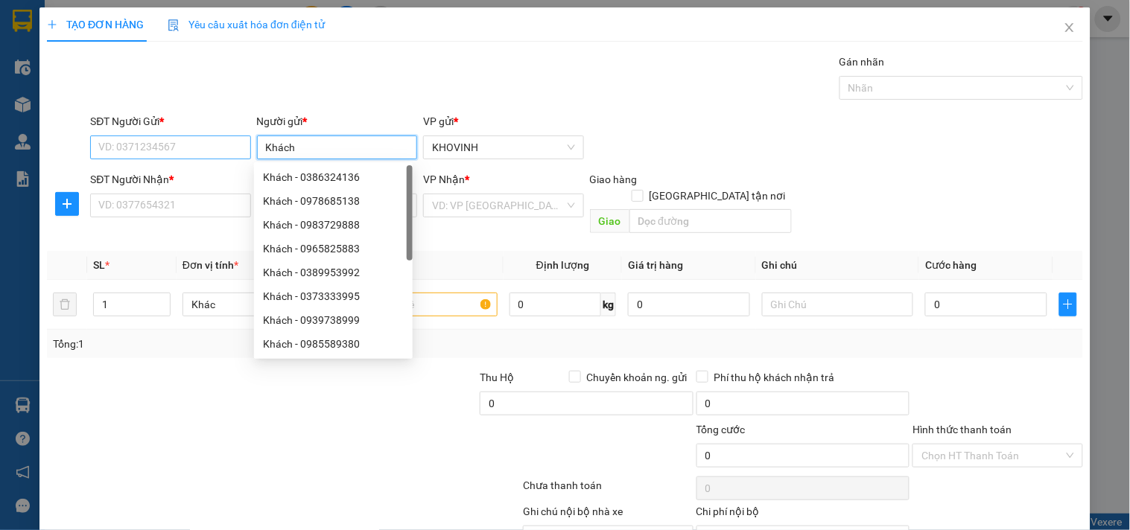
type input "Khách"
click at [175, 151] on input "SĐT Người Gửi *" at bounding box center [170, 148] width 160 height 24
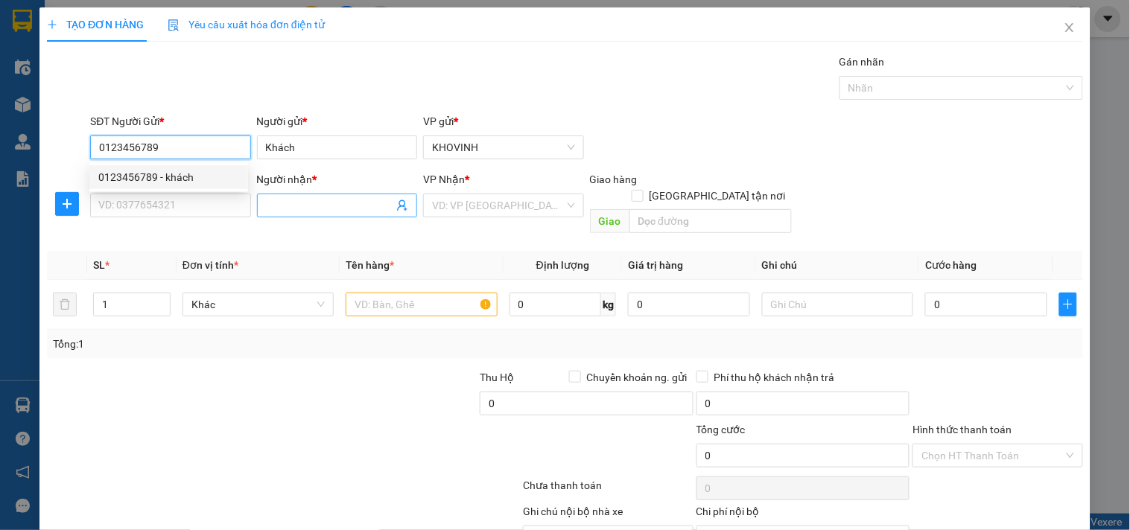
type input "0123456789"
click at [287, 206] on input "Người nhận *" at bounding box center [329, 205] width 127 height 16
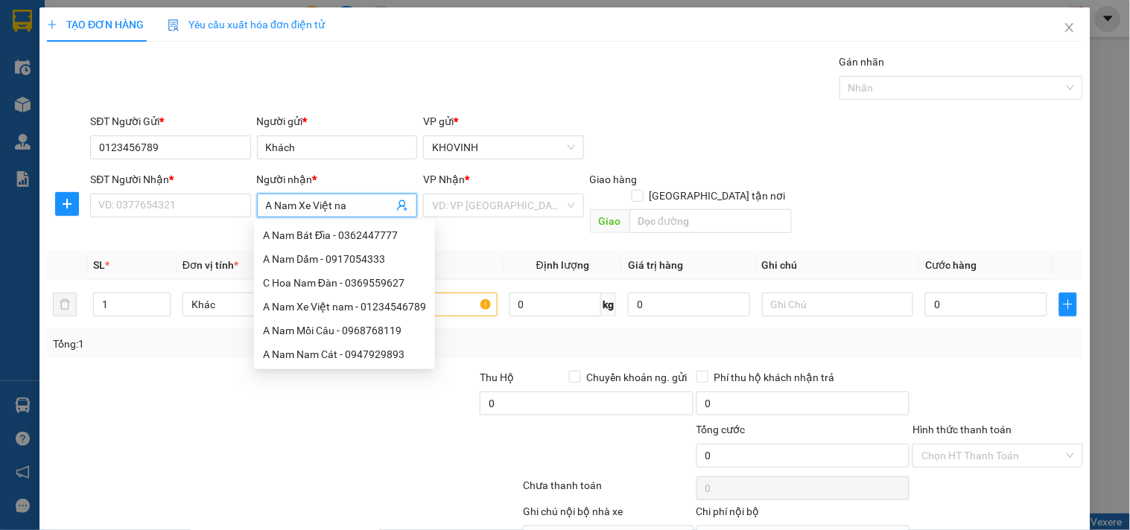
type input "A Nam Xe Việt nam"
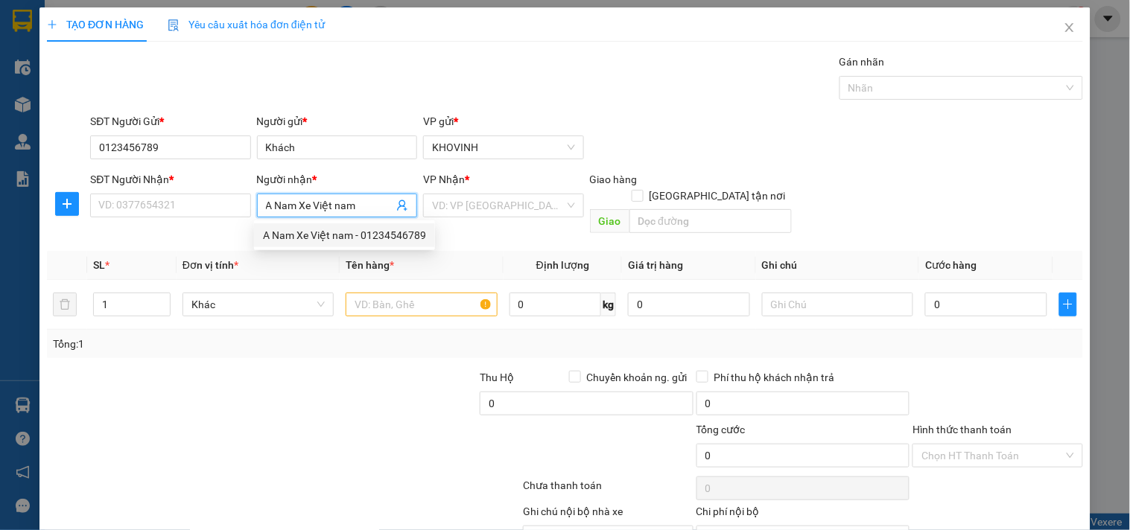
click at [293, 228] on div "A Nam Xe Việt nam - 01234546789" at bounding box center [344, 235] width 163 height 16
type input "01234546789"
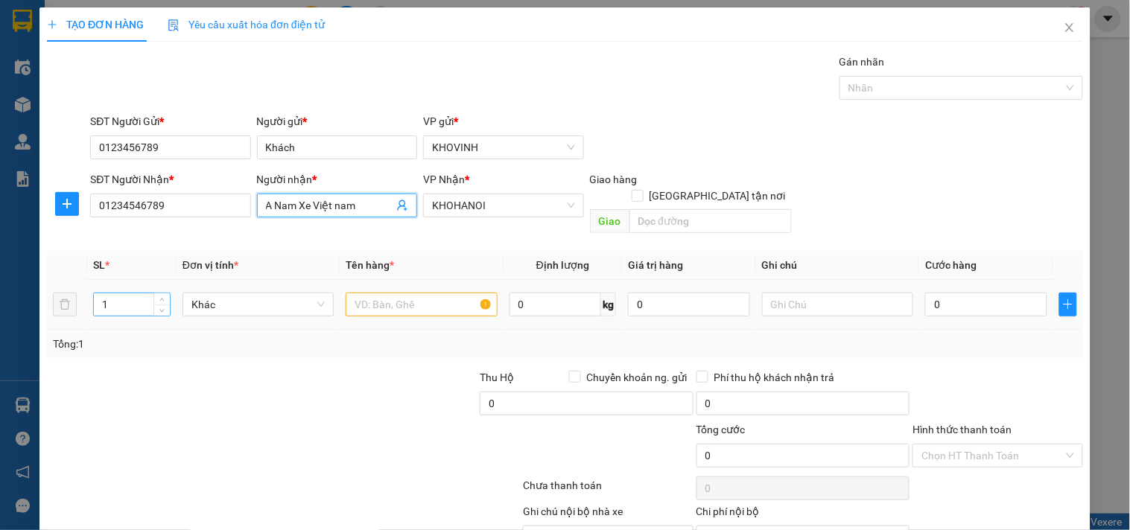
type input "A Nam Xe Việt nam"
click at [90, 296] on td "1" at bounding box center [131, 305] width 89 height 50
type input "12"
click at [367, 293] on input "text" at bounding box center [421, 305] width 151 height 24
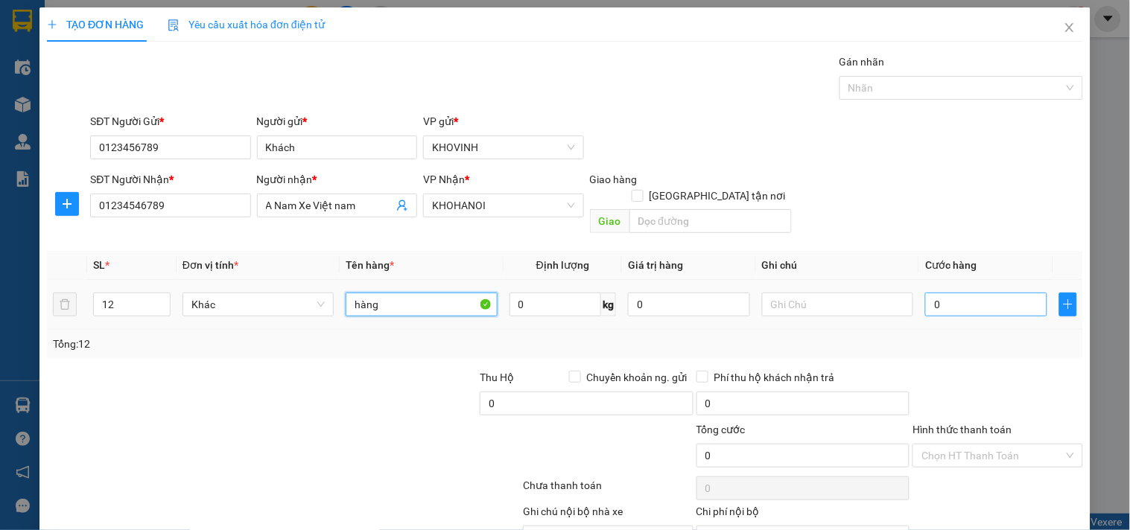
type input "hàng"
click at [955, 293] on input "0" at bounding box center [986, 305] width 122 height 24
type input "3"
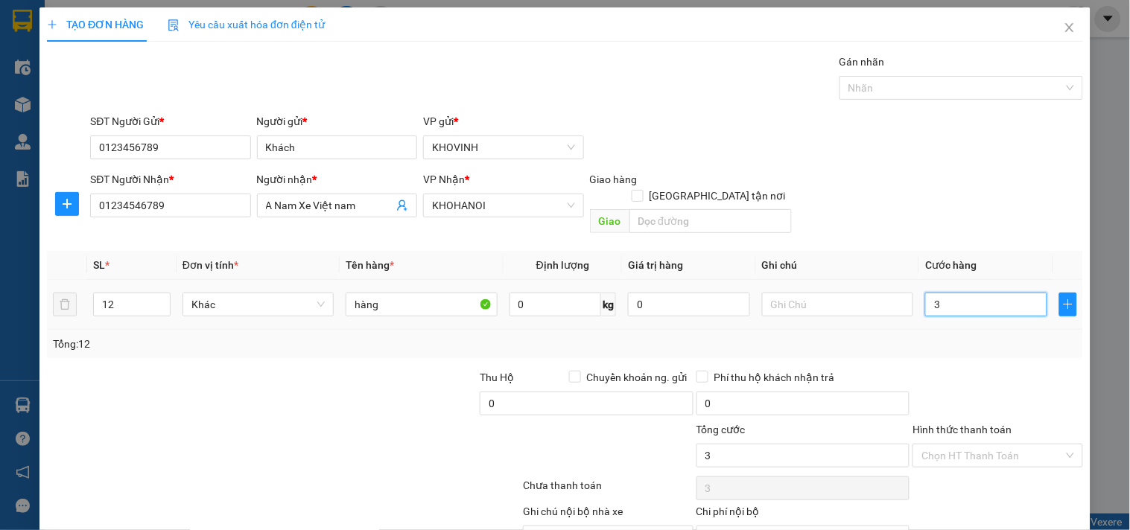
type input "36"
type input "360"
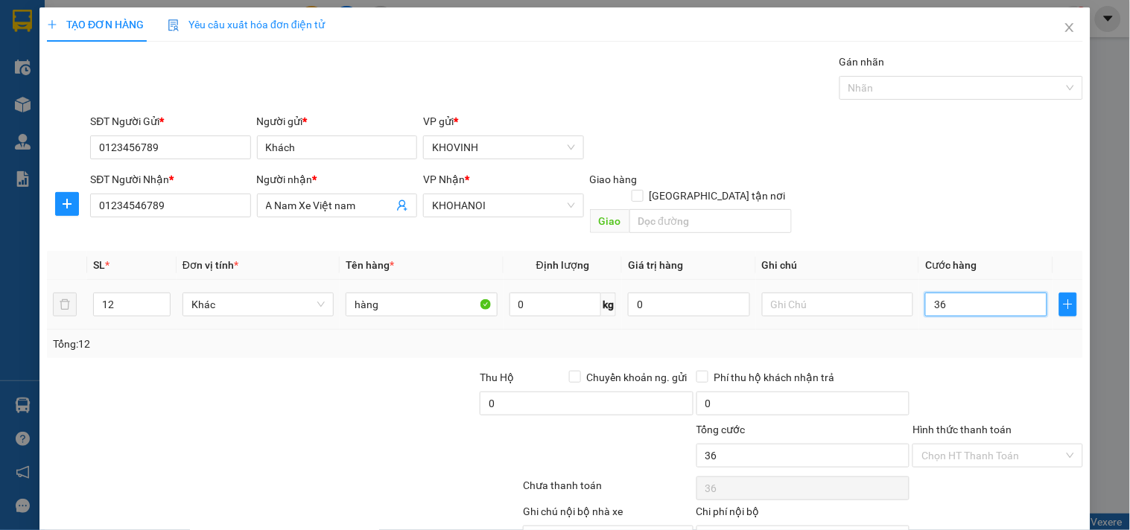
type input "360"
type input "3.600"
type input "36.000"
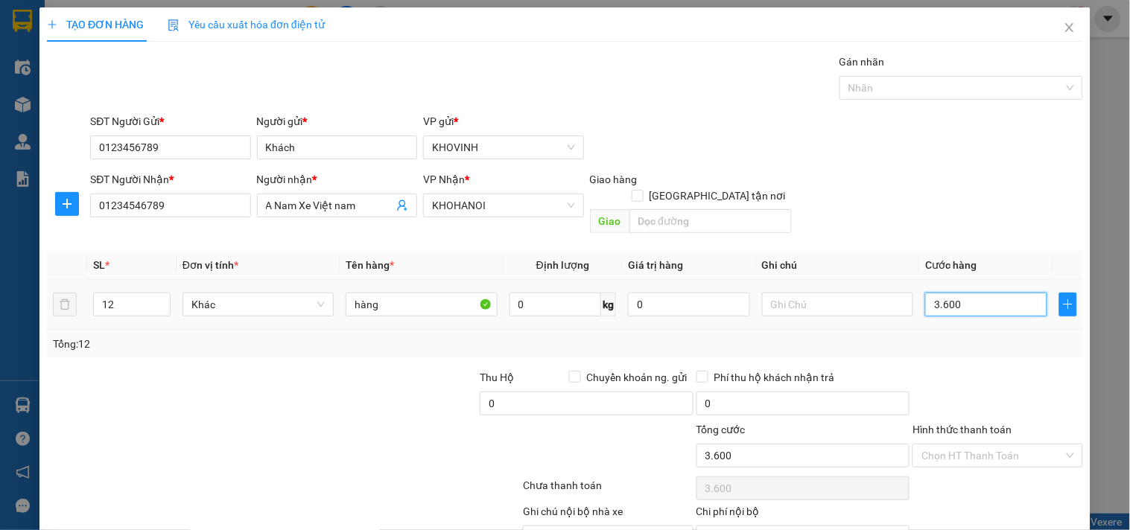
type input "36.000"
type input "360.000"
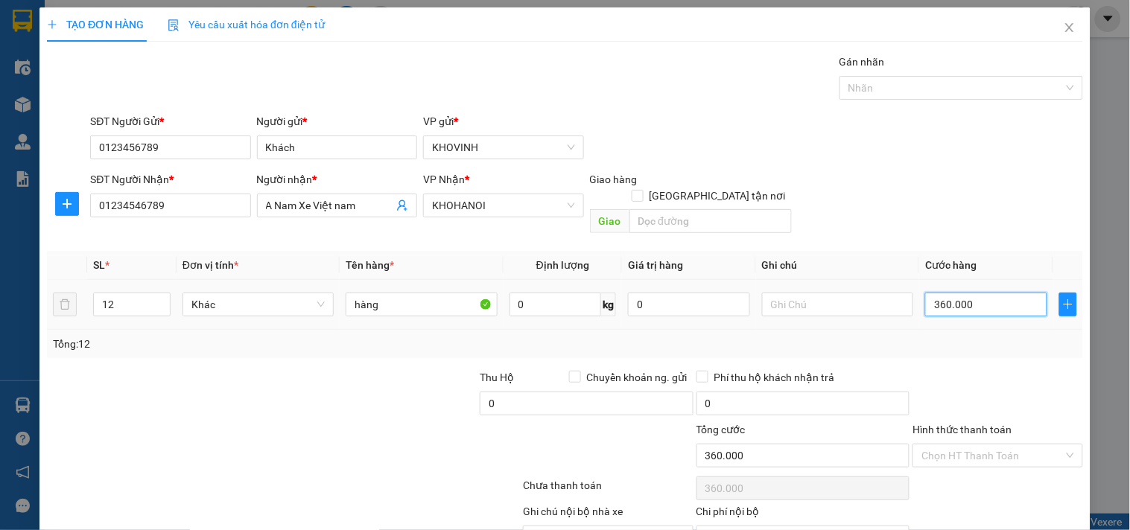
type input "36.000"
type input "360.000"
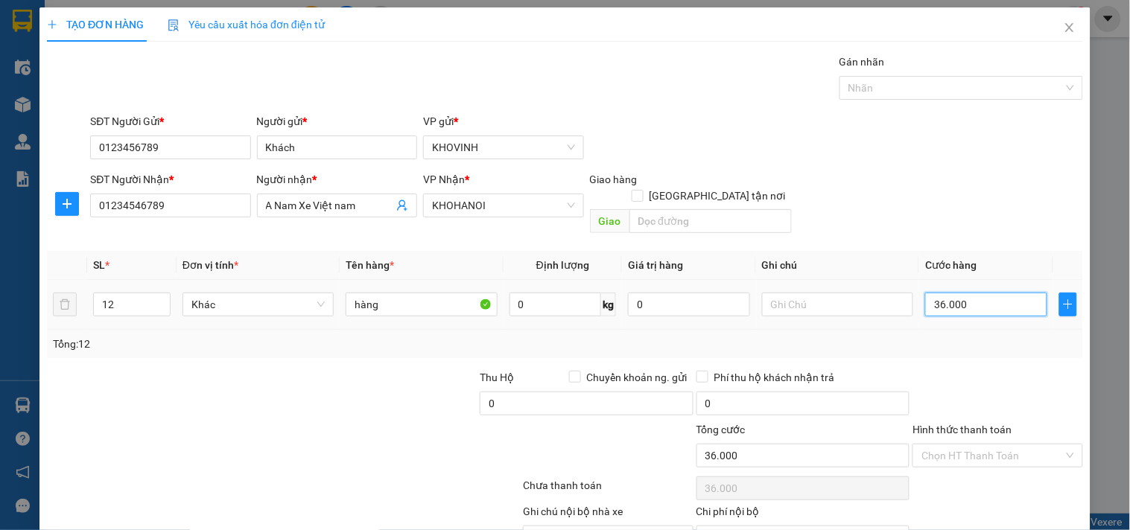
type input "360.000"
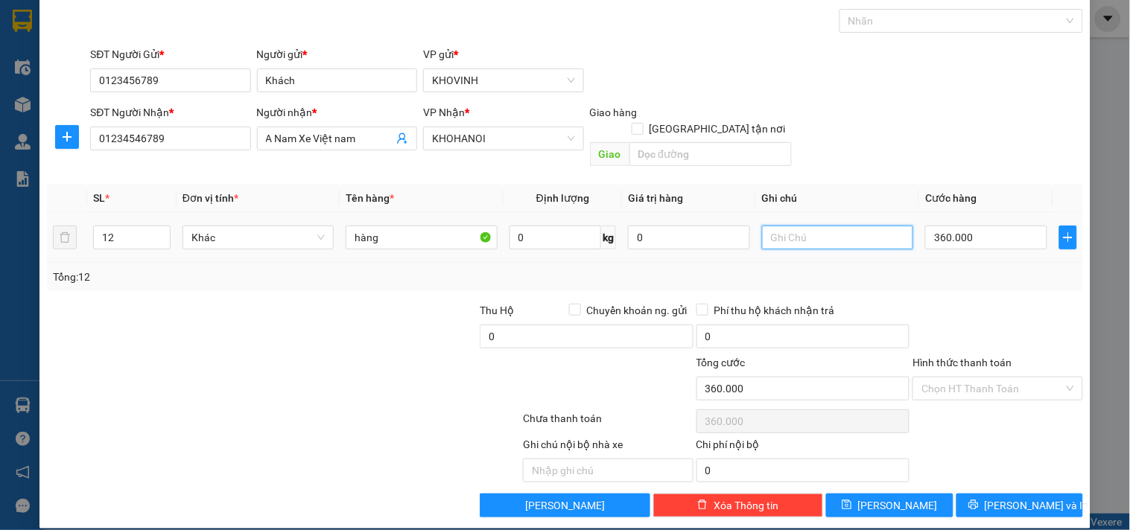
click at [793, 226] on input "text" at bounding box center [837, 238] width 151 height 24
type input "12 thùng bưởi"
click at [1028, 497] on span "[PERSON_NAME] và In" at bounding box center [1036, 505] width 104 height 16
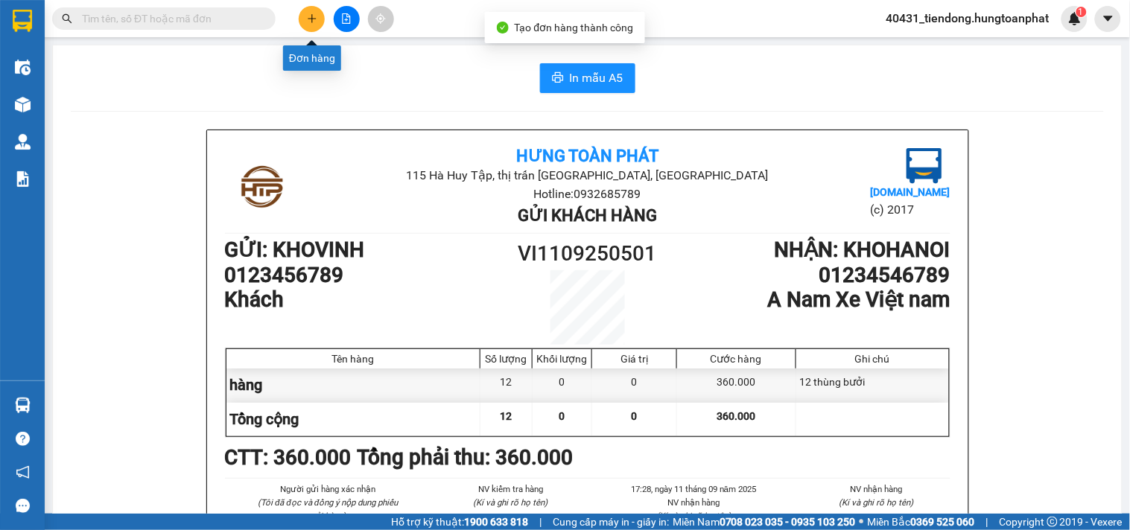
click at [307, 18] on icon "plus" at bounding box center [312, 18] width 10 height 10
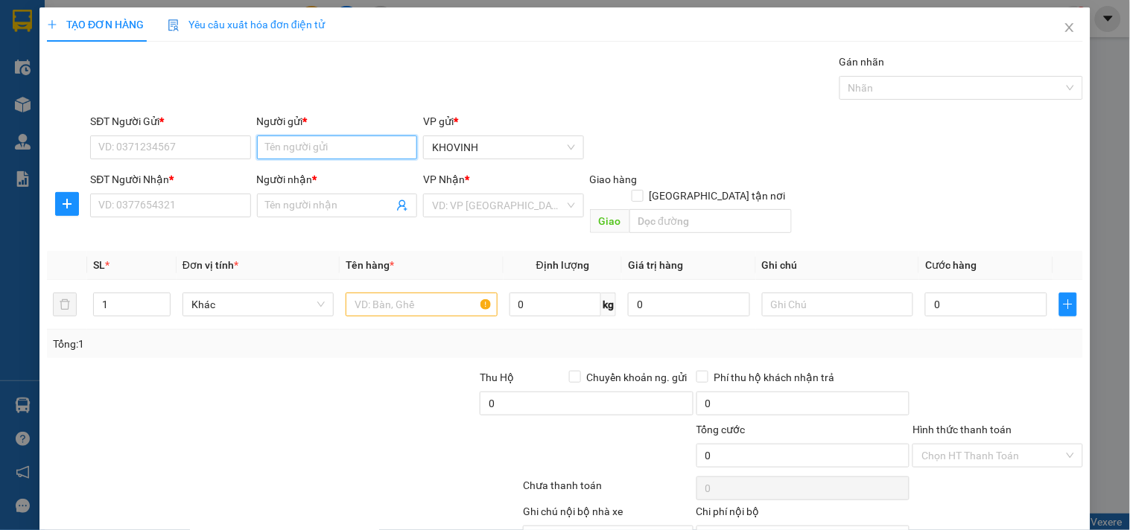
click at [311, 138] on input "Người gửi *" at bounding box center [337, 148] width 160 height 24
type input "H"
type input "camera huyền trang"
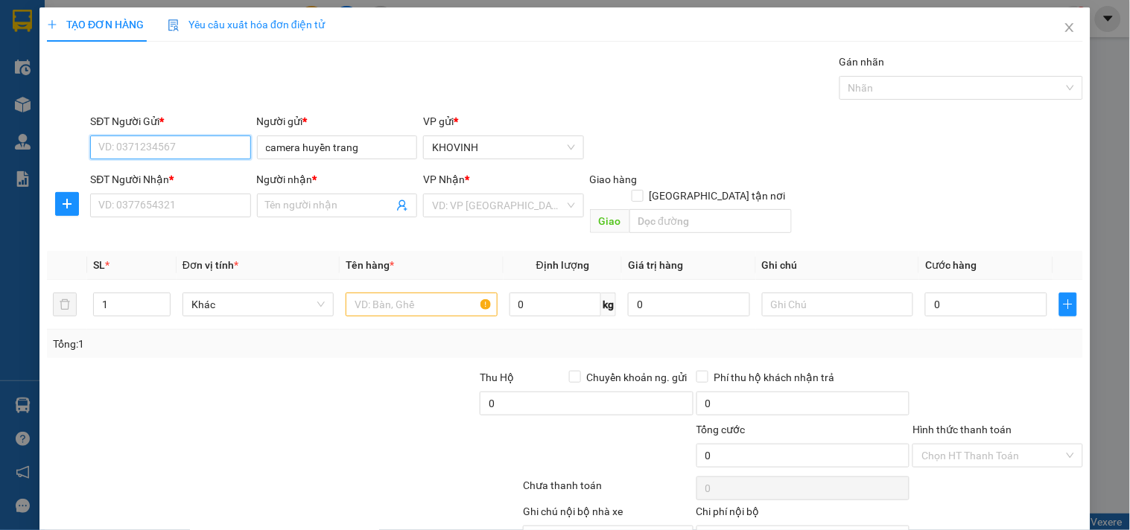
click at [237, 144] on input "SĐT Người Gửi *" at bounding box center [170, 148] width 160 height 24
type input "0949619296"
click at [341, 204] on input "Người nhận *" at bounding box center [329, 205] width 127 height 16
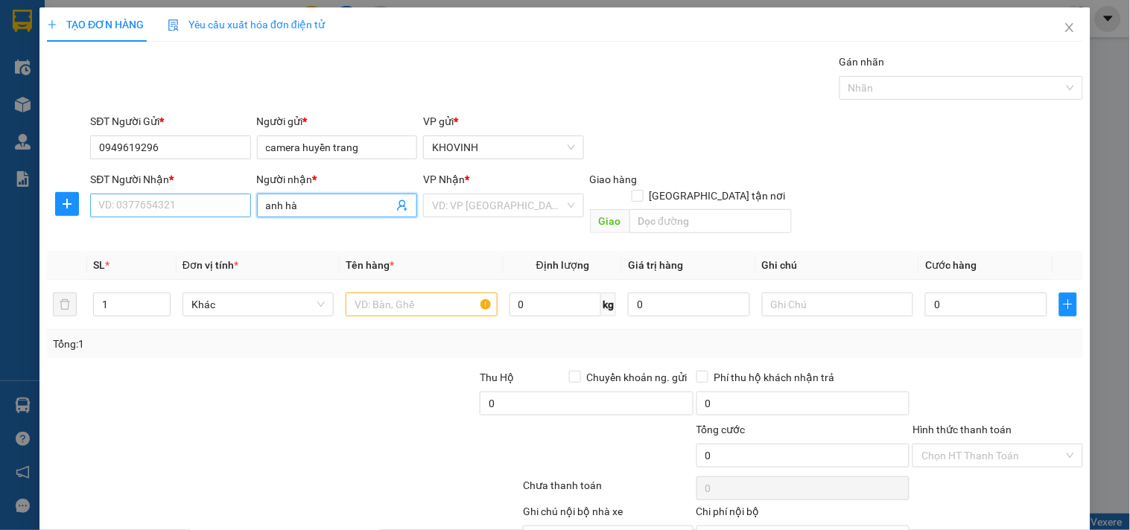
type input "anh hà"
click at [149, 207] on input "SĐT Người Nhận *" at bounding box center [170, 206] width 160 height 24
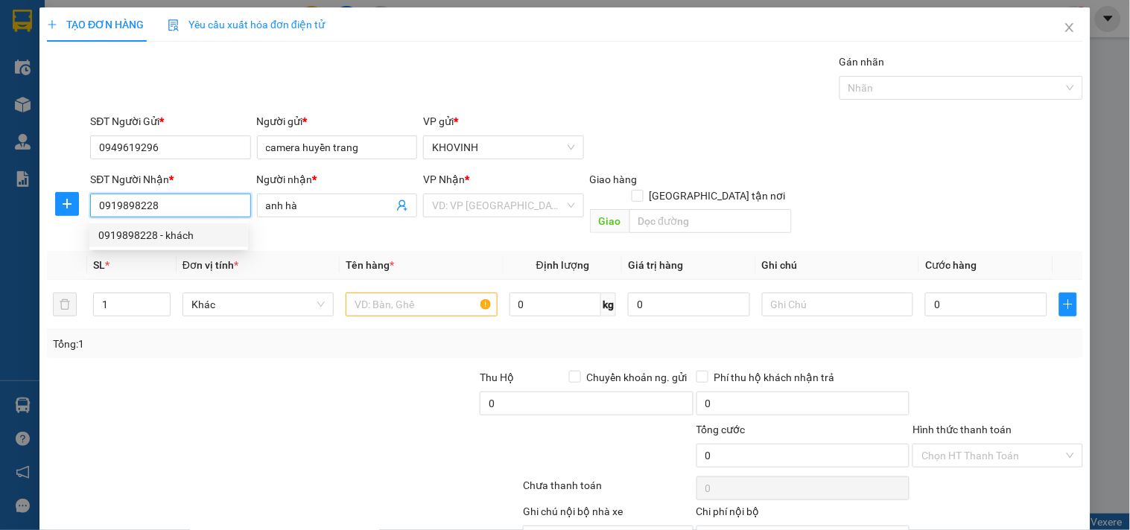
type input "0919898228"
click at [174, 338] on div "Tổng: 1" at bounding box center [565, 344] width 1036 height 28
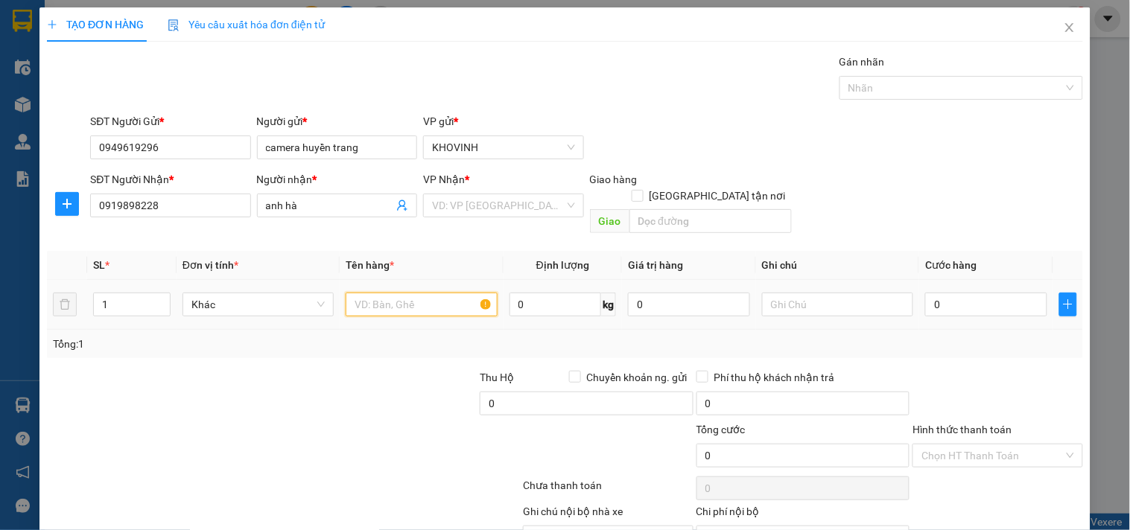
click at [381, 293] on input "text" at bounding box center [421, 305] width 151 height 24
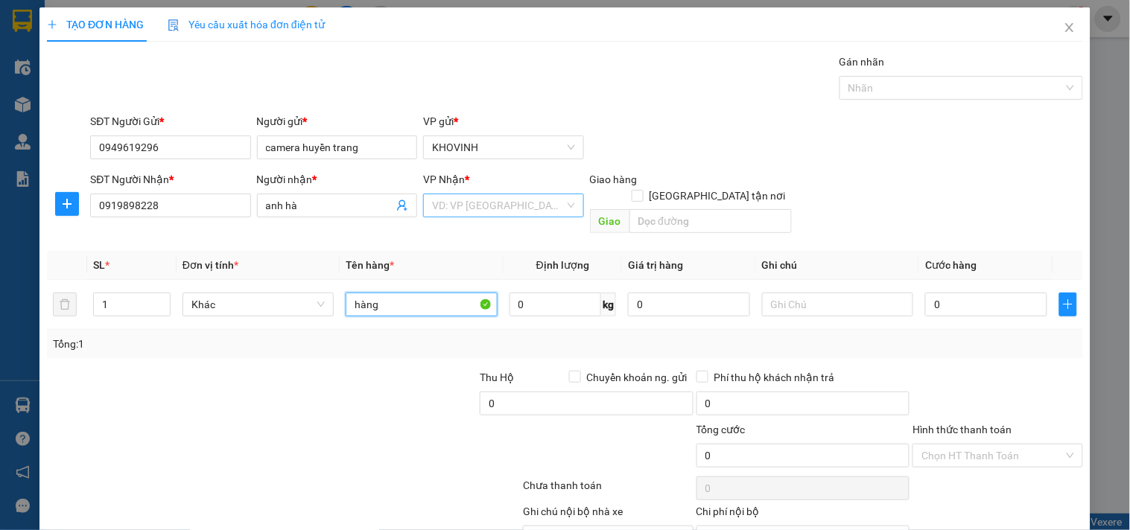
type input "hàng"
click at [488, 195] on input "search" at bounding box center [498, 205] width 132 height 22
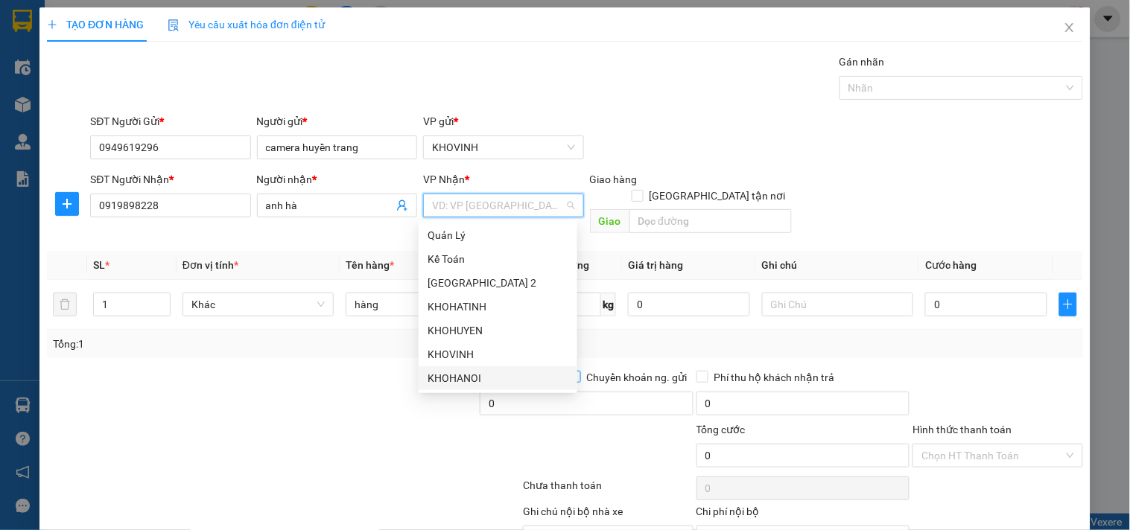
drag, startPoint x: 472, startPoint y: 375, endPoint x: 562, endPoint y: 369, distance: 90.3
click at [474, 374] on div "KHOHANOI" at bounding box center [497, 378] width 141 height 16
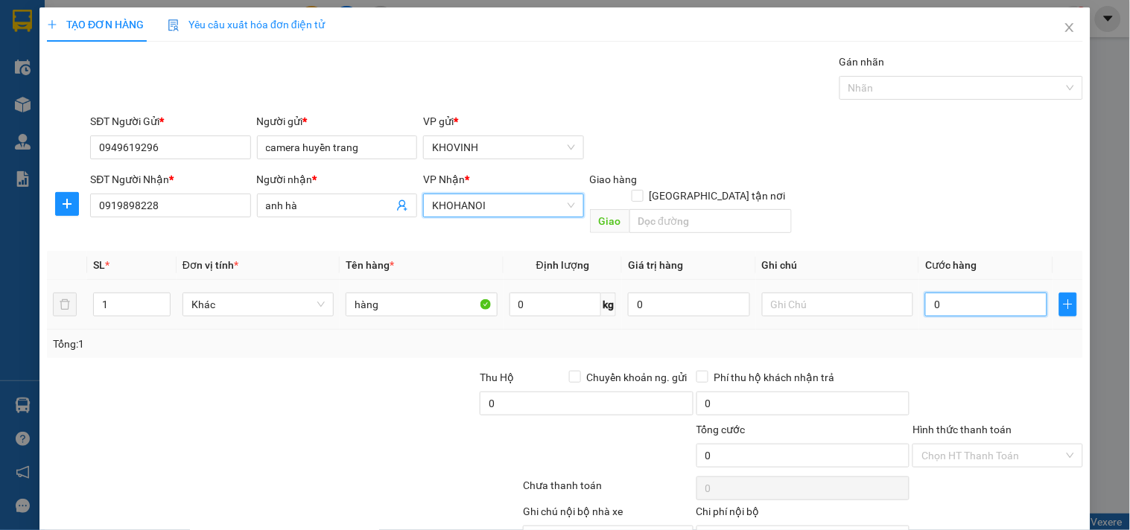
click at [981, 293] on input "0" at bounding box center [986, 305] width 122 height 24
type input "3"
type input "30"
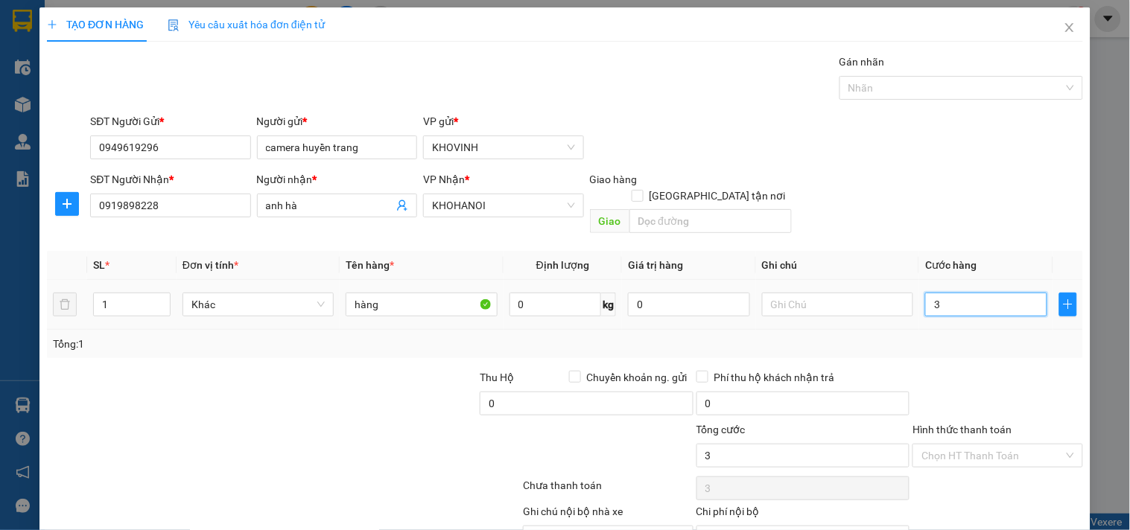
type input "30"
type input "300"
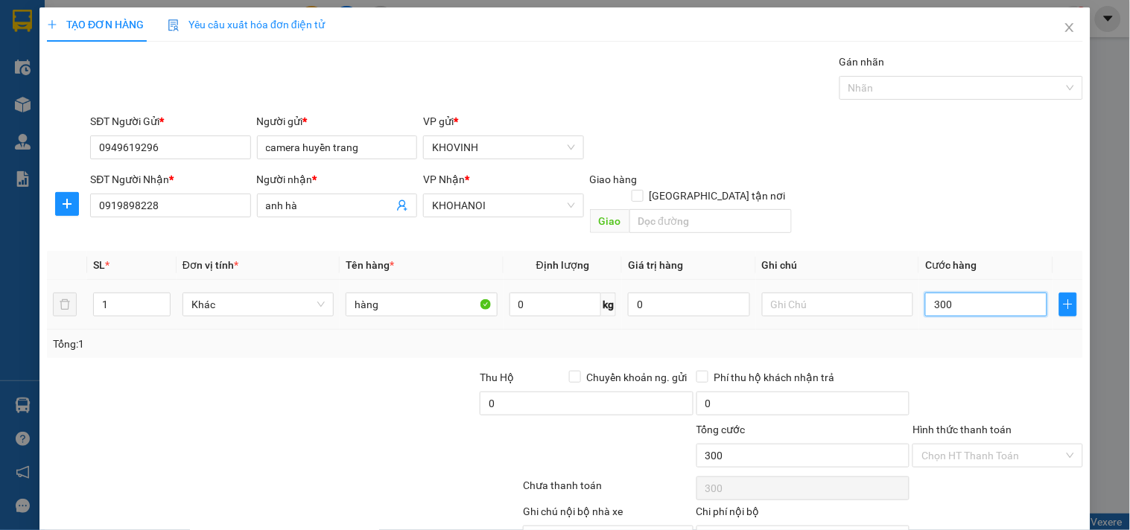
type input "3.000"
type input "30.000"
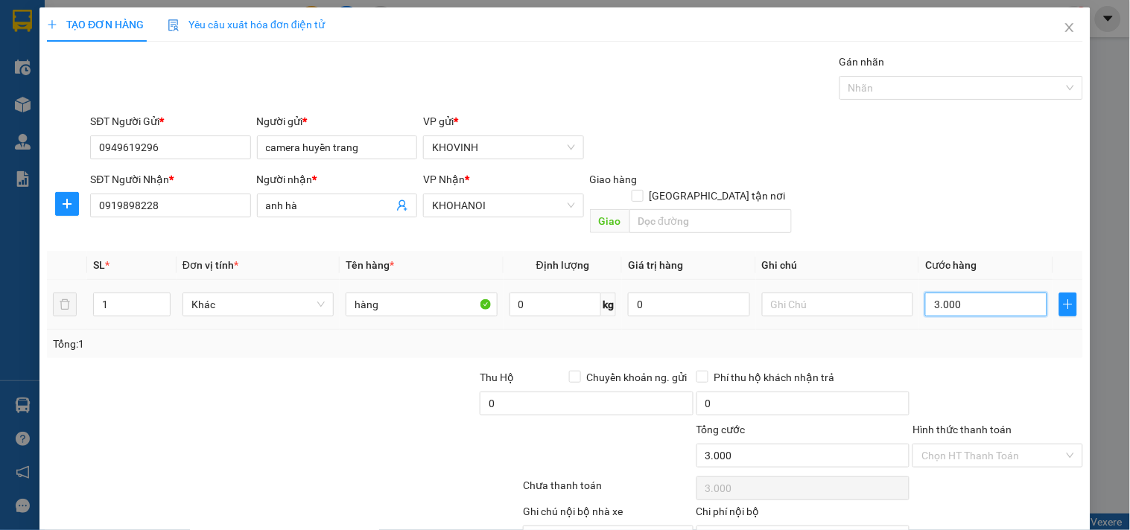
type input "30.000"
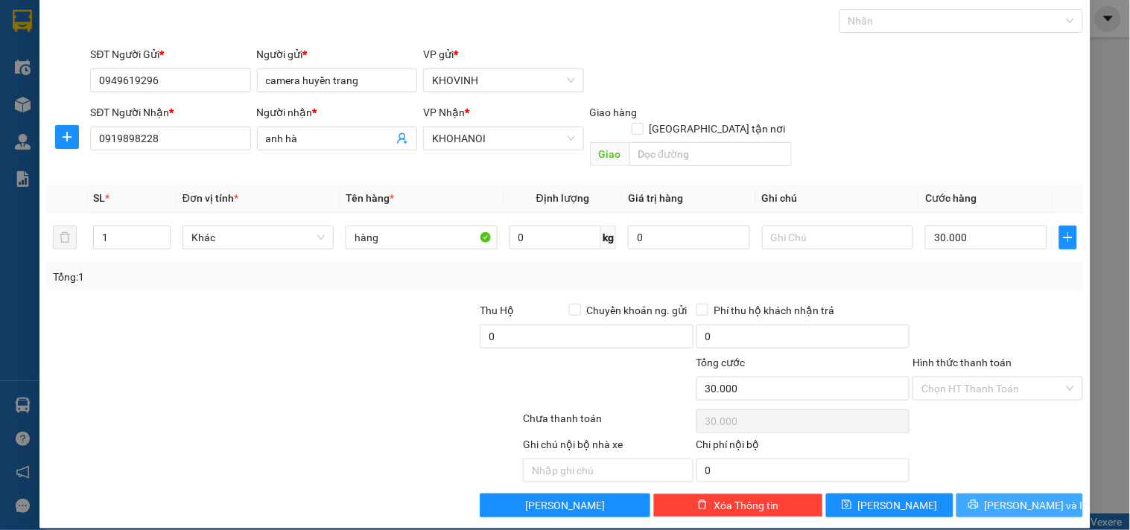
click at [1008, 497] on span "[PERSON_NAME] và In" at bounding box center [1036, 505] width 104 height 16
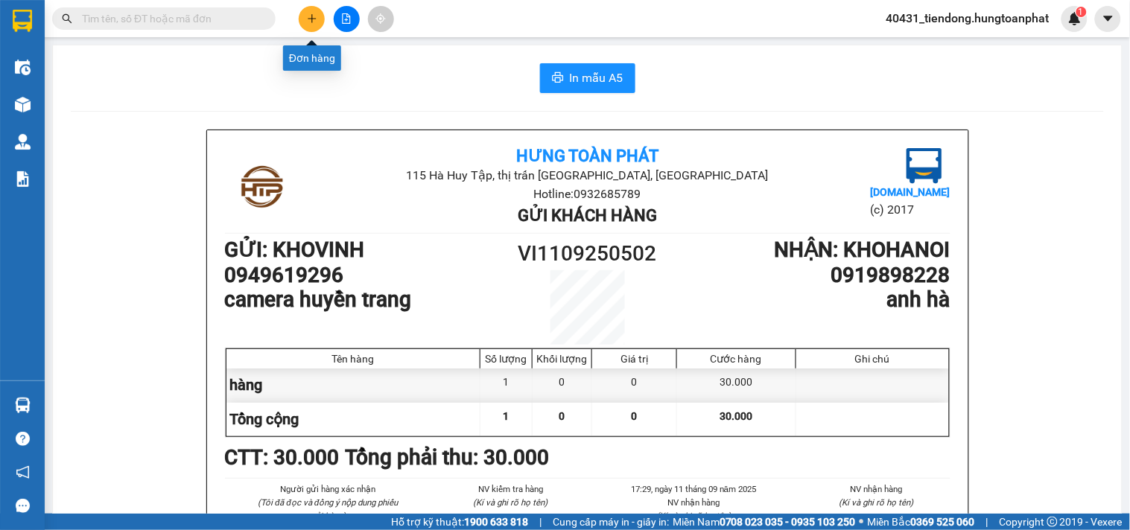
click at [313, 19] on icon "plus" at bounding box center [312, 18] width 10 height 10
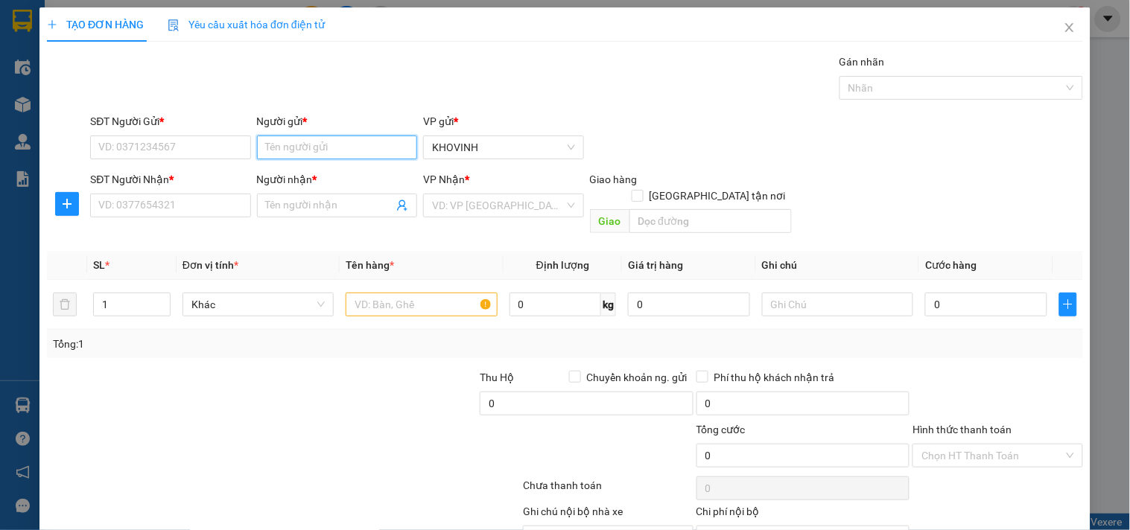
click at [315, 155] on input "Người gửi *" at bounding box center [337, 148] width 160 height 24
type input "C Dung Quân y 4"
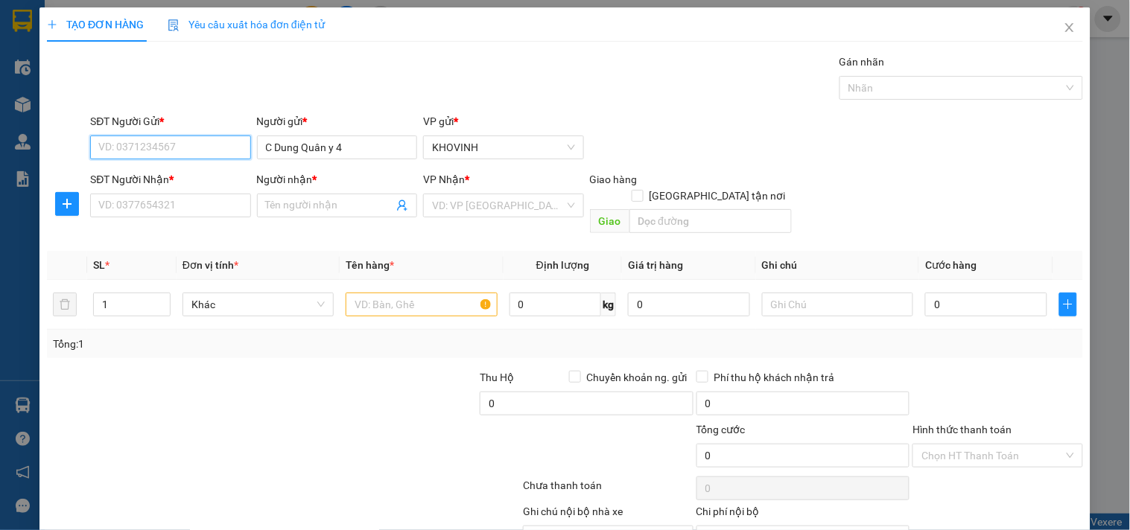
click at [152, 147] on input "SĐT Người Gửi *" at bounding box center [170, 148] width 160 height 24
type input "0123456789"
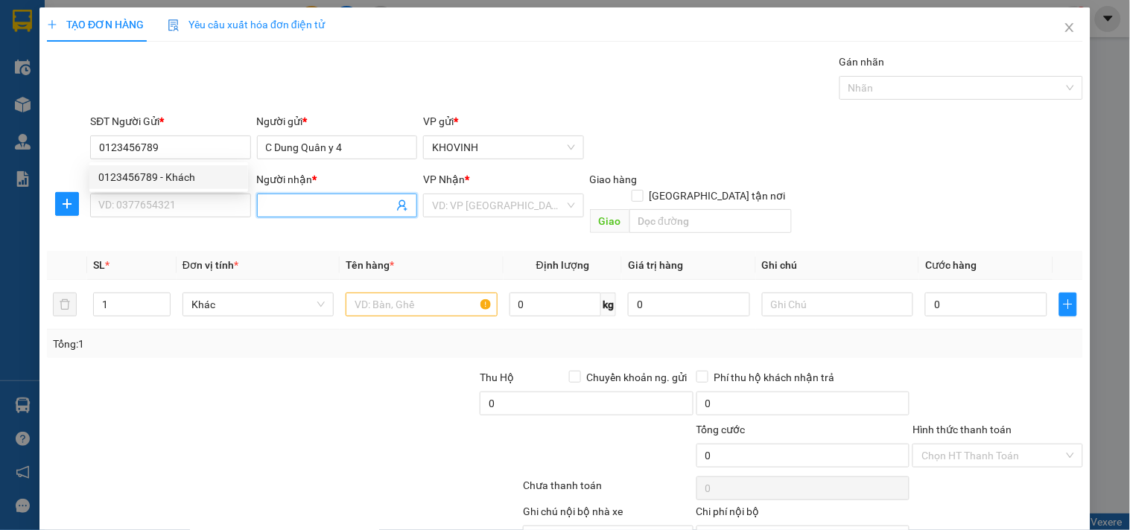
click at [303, 200] on input "Người nhận *" at bounding box center [329, 205] width 127 height 16
type input "khách"
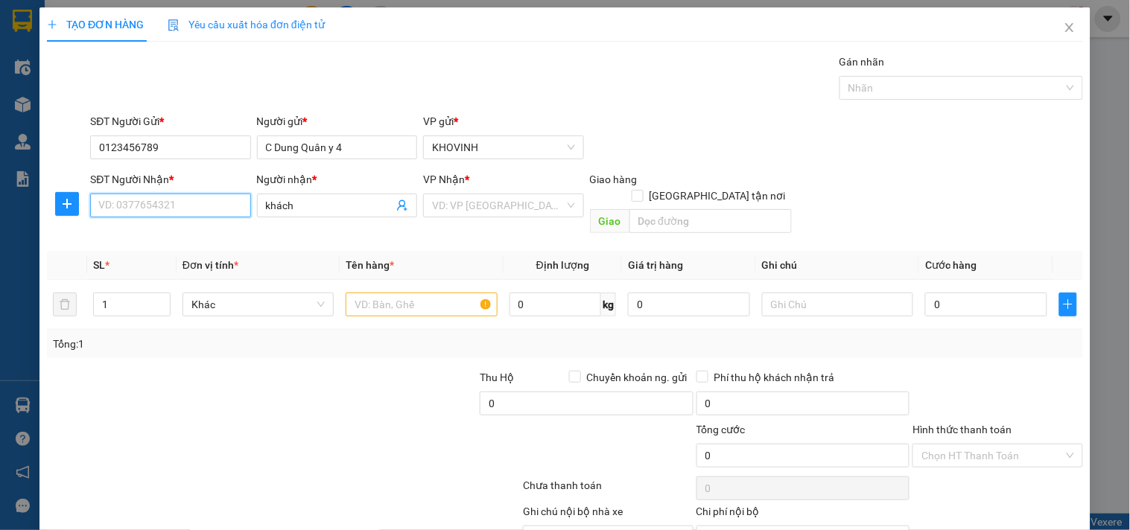
click at [197, 194] on input "SĐT Người Nhận *" at bounding box center [170, 206] width 160 height 24
type input "0123456789"
click at [378, 299] on input "text" at bounding box center [421, 305] width 151 height 24
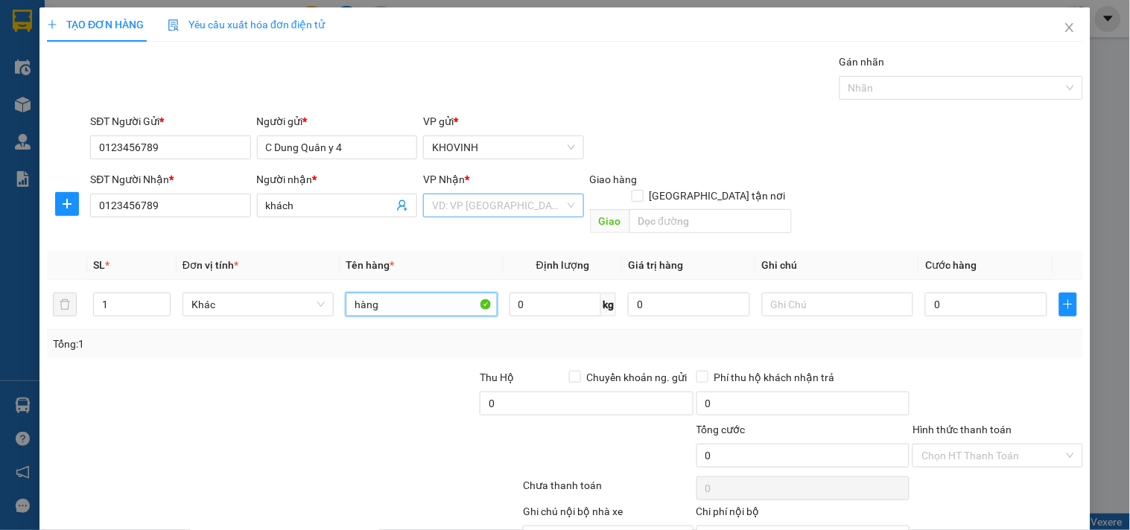
type input "hàng"
click at [465, 211] on input "search" at bounding box center [498, 205] width 132 height 22
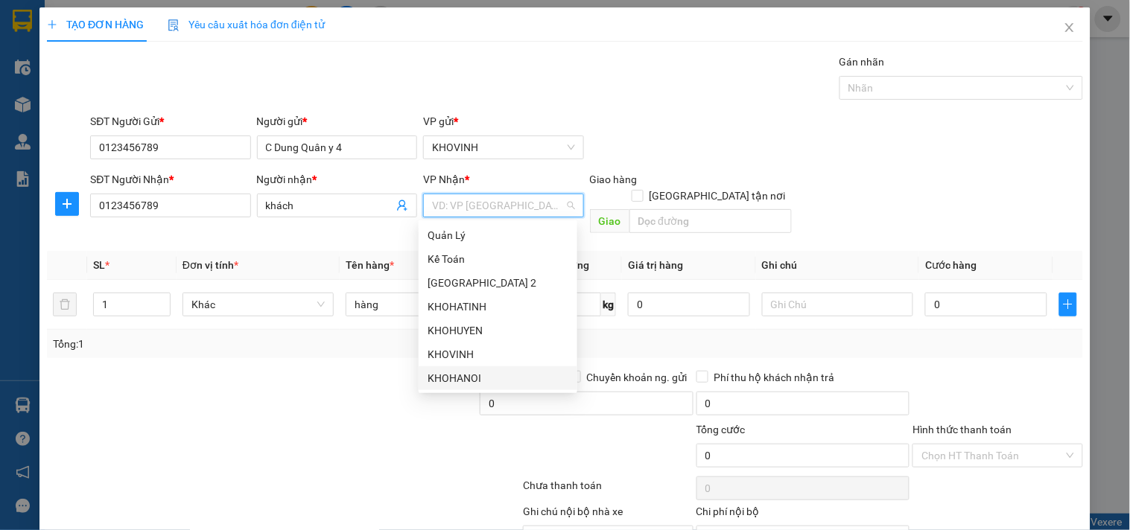
click at [462, 375] on div "KHOHANOI" at bounding box center [497, 378] width 141 height 16
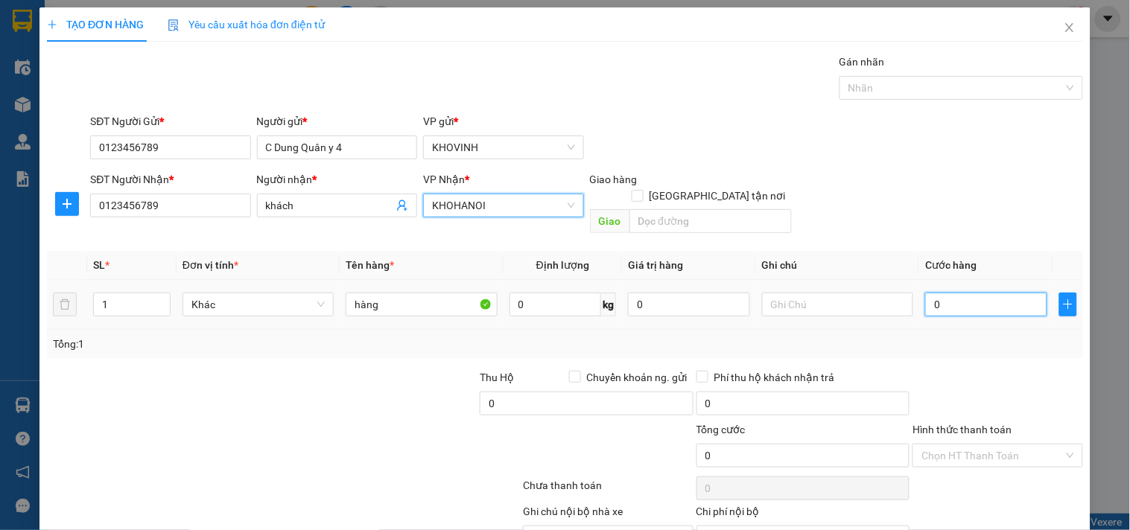
click at [951, 293] on input "0" at bounding box center [986, 305] width 122 height 24
type input "2"
type input "20"
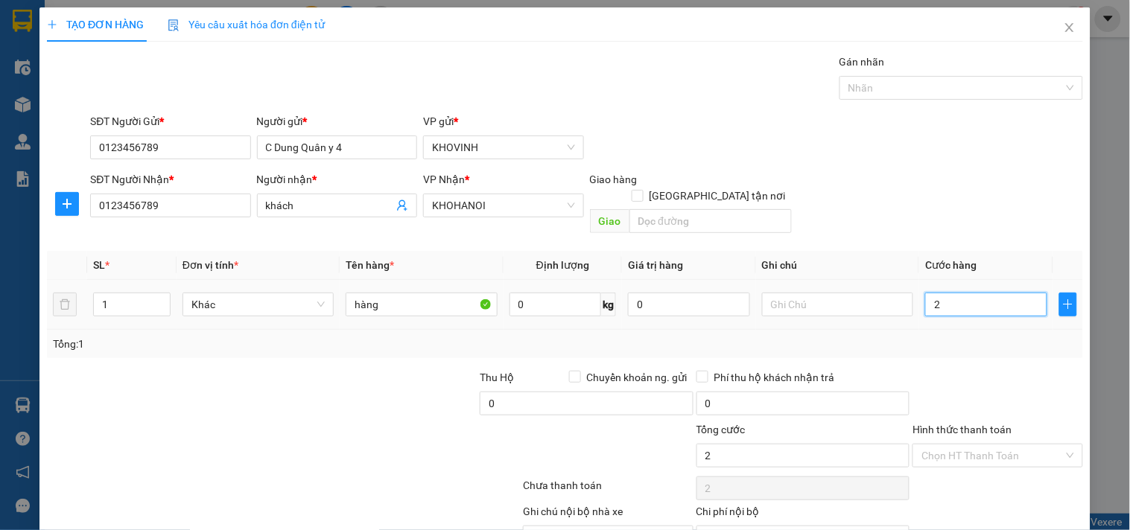
type input "20"
type input "200"
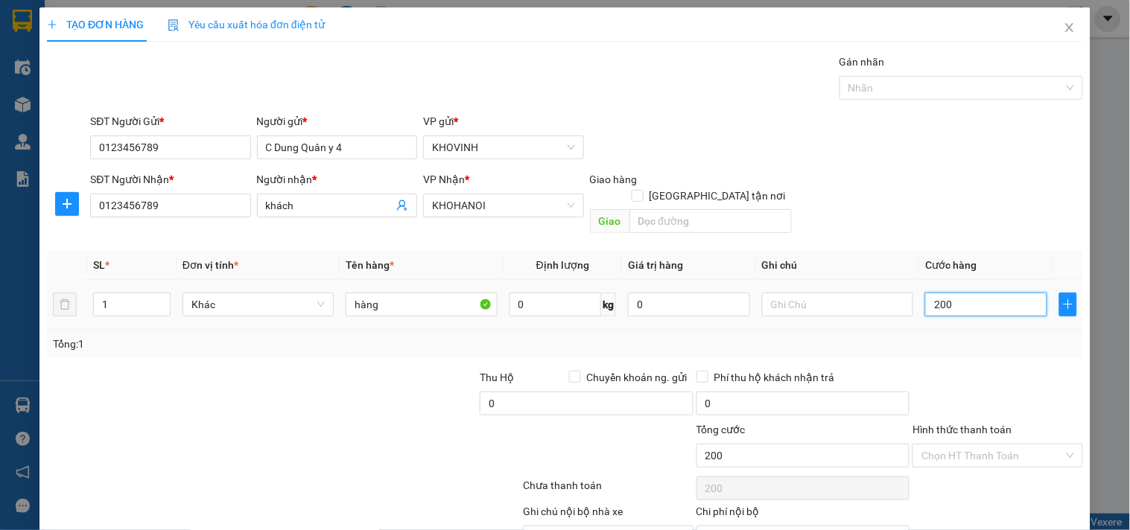
type input "2.000"
type input "20.000"
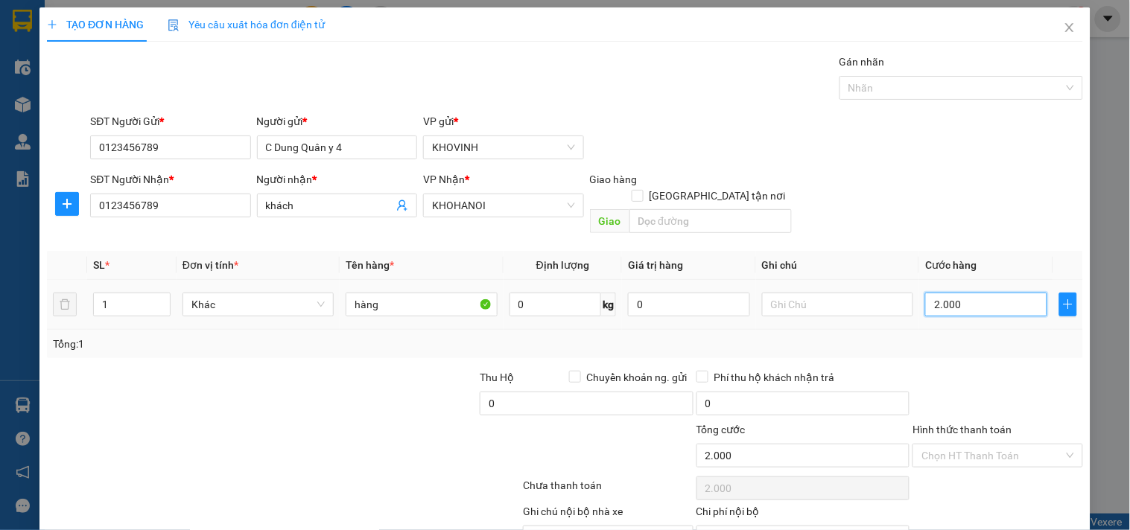
type input "20.000"
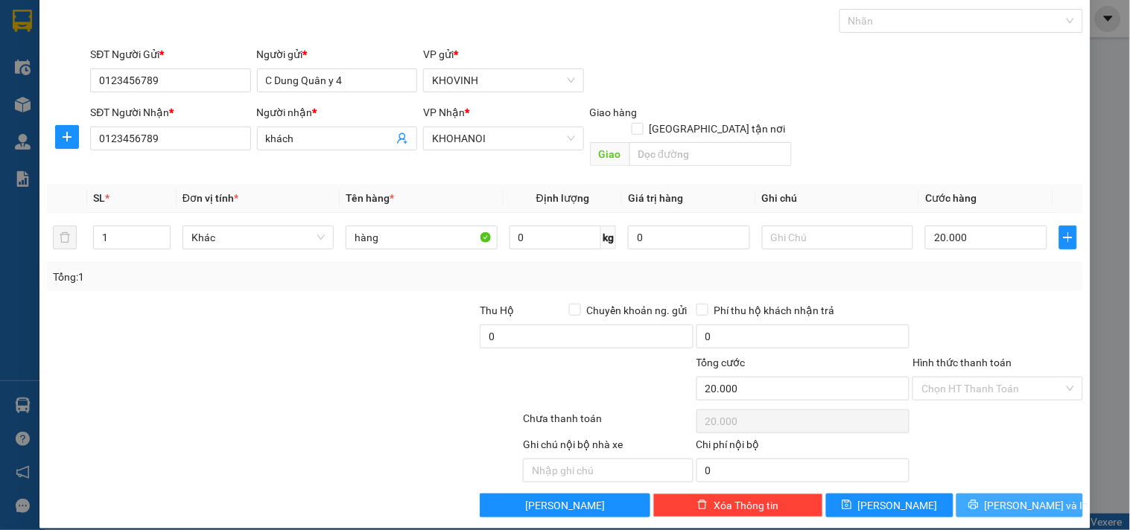
click at [1022, 497] on span "[PERSON_NAME] và In" at bounding box center [1036, 505] width 104 height 16
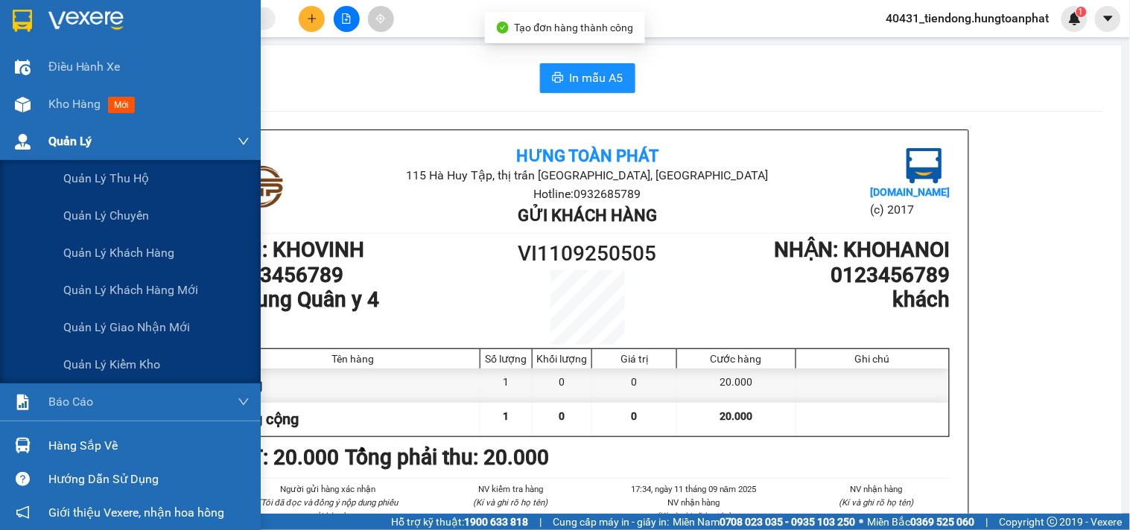
click at [63, 139] on span "Quản Lý" at bounding box center [69, 141] width 43 height 19
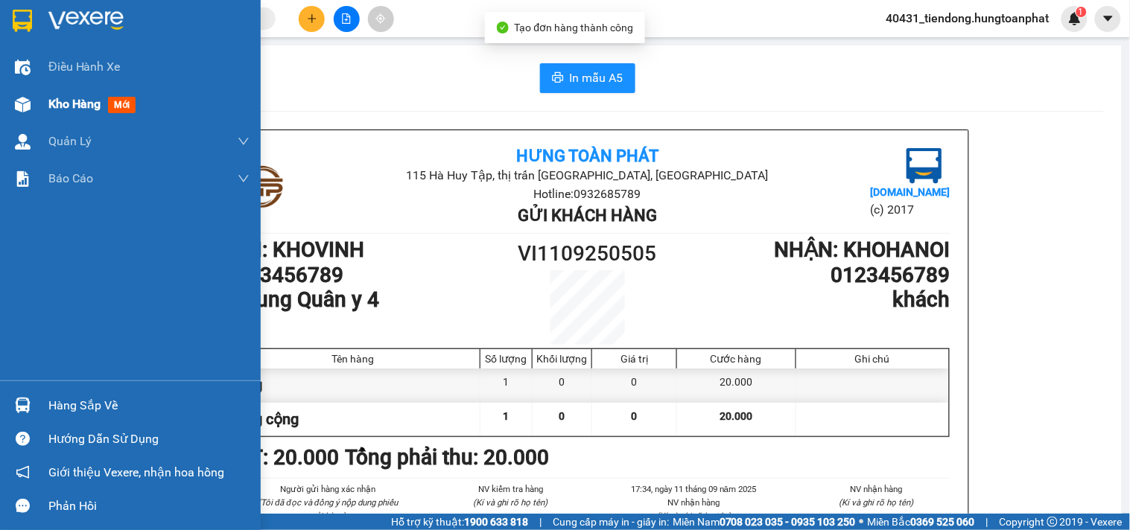
click at [30, 103] on img at bounding box center [23, 105] width 16 height 16
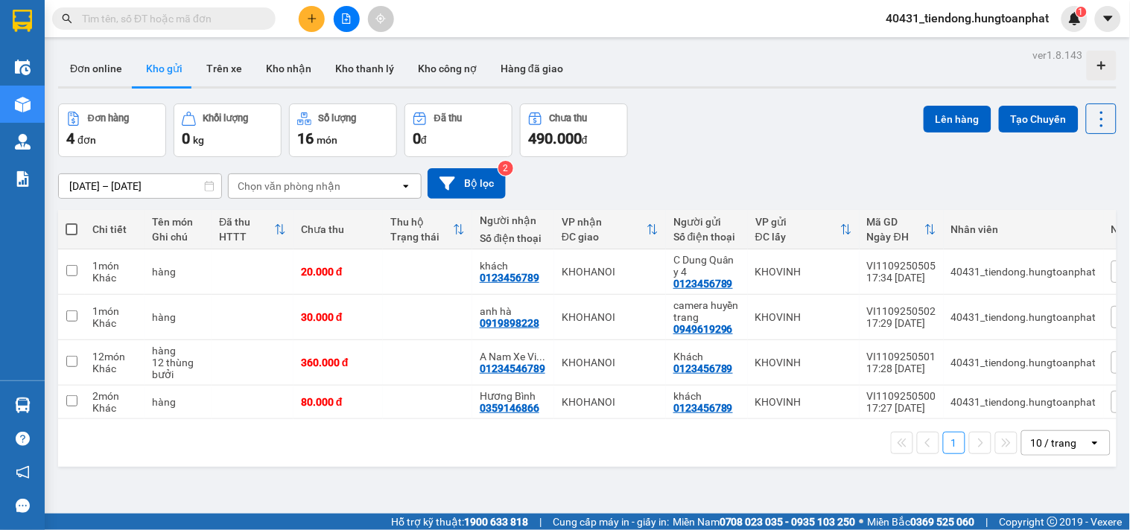
click at [68, 226] on span at bounding box center [72, 229] width 12 height 12
click at [71, 222] on input "checkbox" at bounding box center [71, 222] width 0 height 0
checkbox input "true"
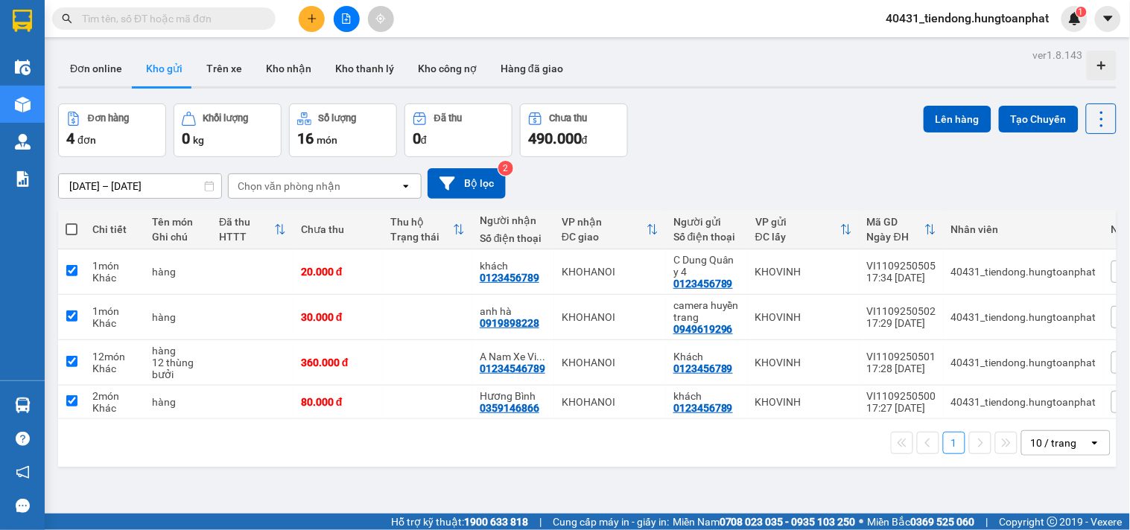
checkbox input "true"
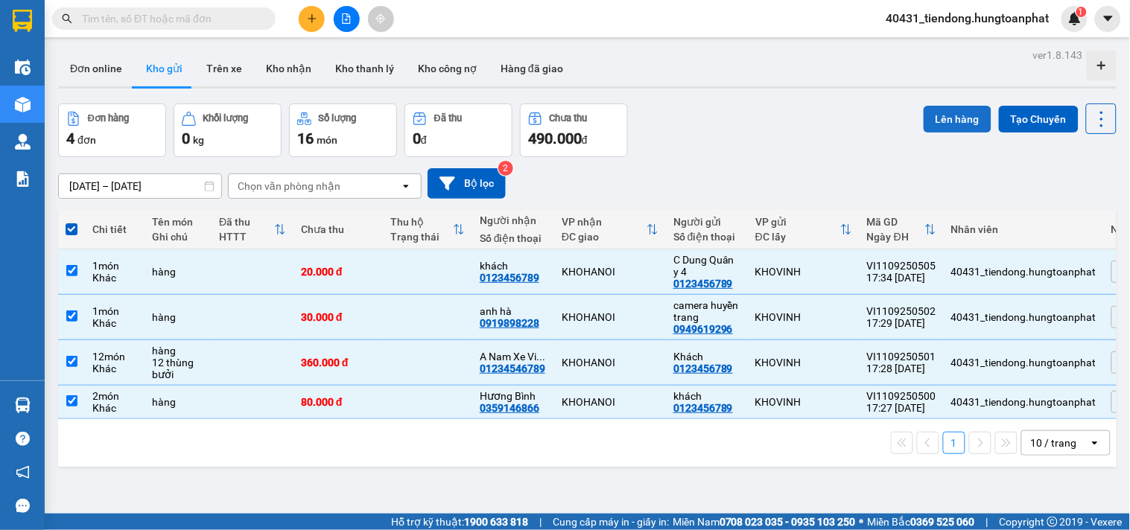
click at [927, 123] on button "Lên hàng" at bounding box center [957, 119] width 68 height 27
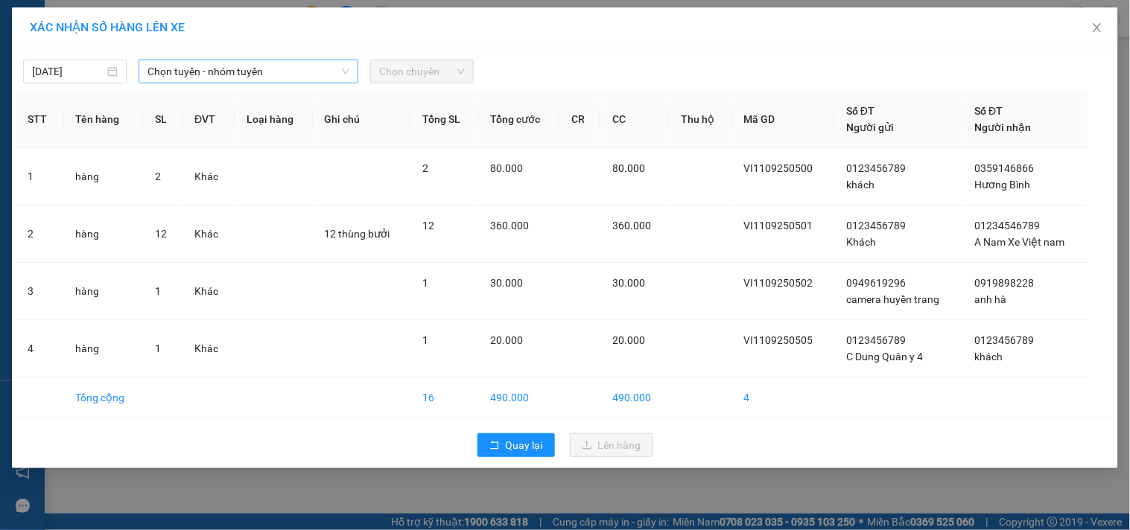
click at [277, 60] on div "Chọn tuyến - nhóm tuyến" at bounding box center [249, 72] width 220 height 24
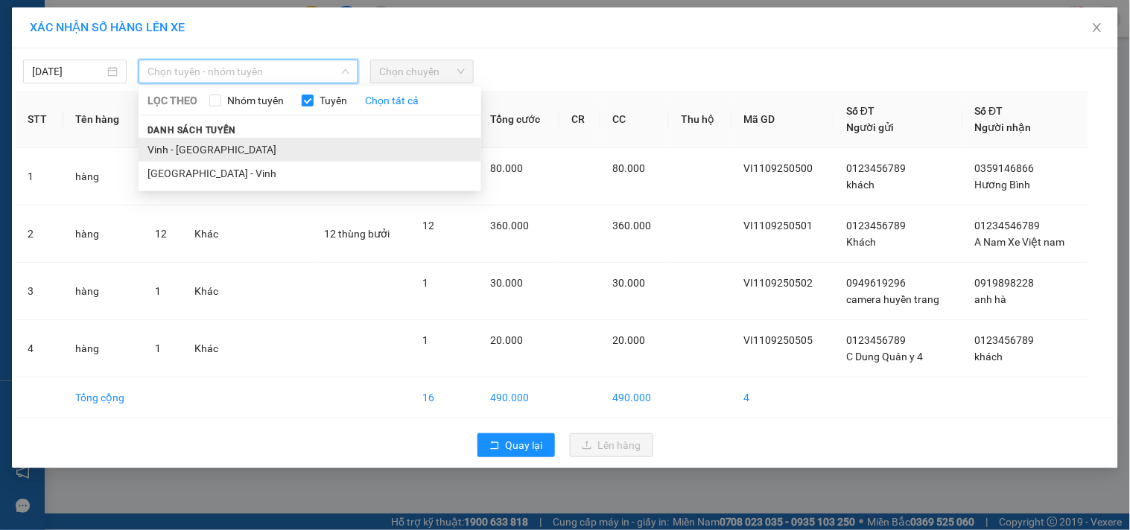
drag, startPoint x: 212, startPoint y: 152, endPoint x: 328, endPoint y: 109, distance: 123.2
click at [214, 152] on li "Vinh - [GEOGRAPHIC_DATA]" at bounding box center [310, 150] width 343 height 24
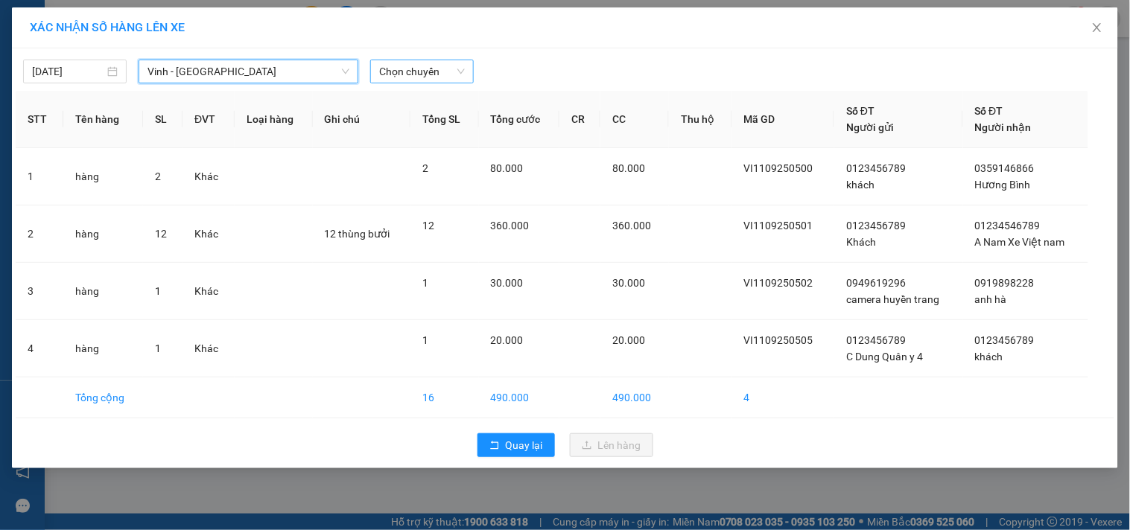
click at [412, 67] on span "Chọn chuyến" at bounding box center [422, 71] width 86 height 22
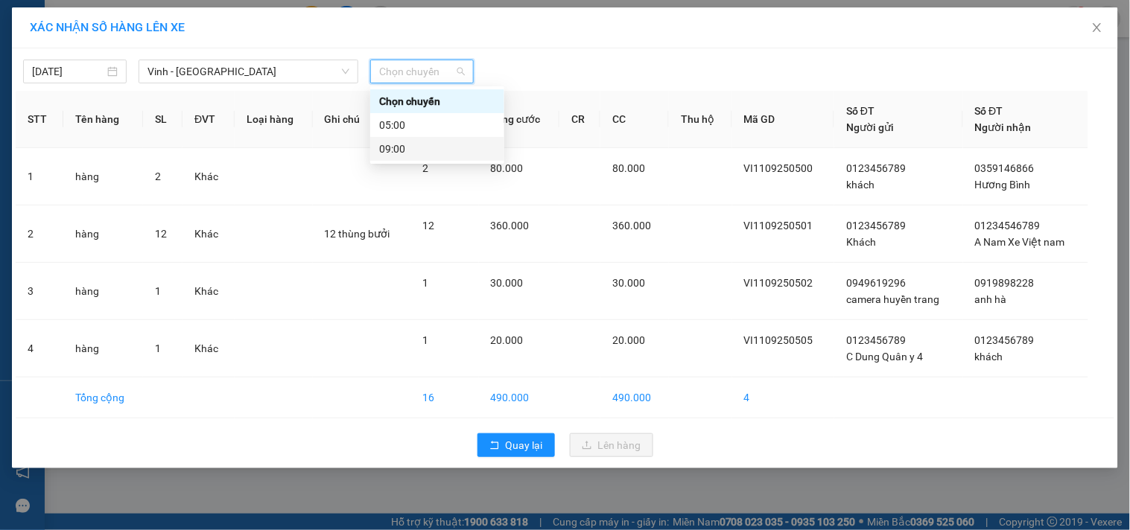
drag, startPoint x: 411, startPoint y: 147, endPoint x: 481, endPoint y: 92, distance: 89.1
click at [411, 149] on div "09:00" at bounding box center [437, 149] width 116 height 16
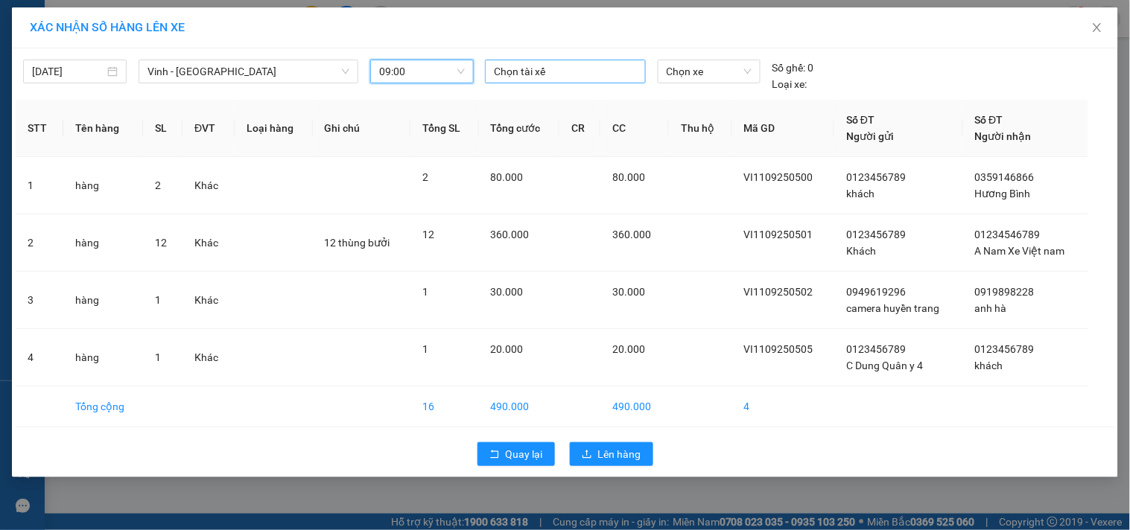
click at [517, 75] on div at bounding box center [564, 72] width 153 height 18
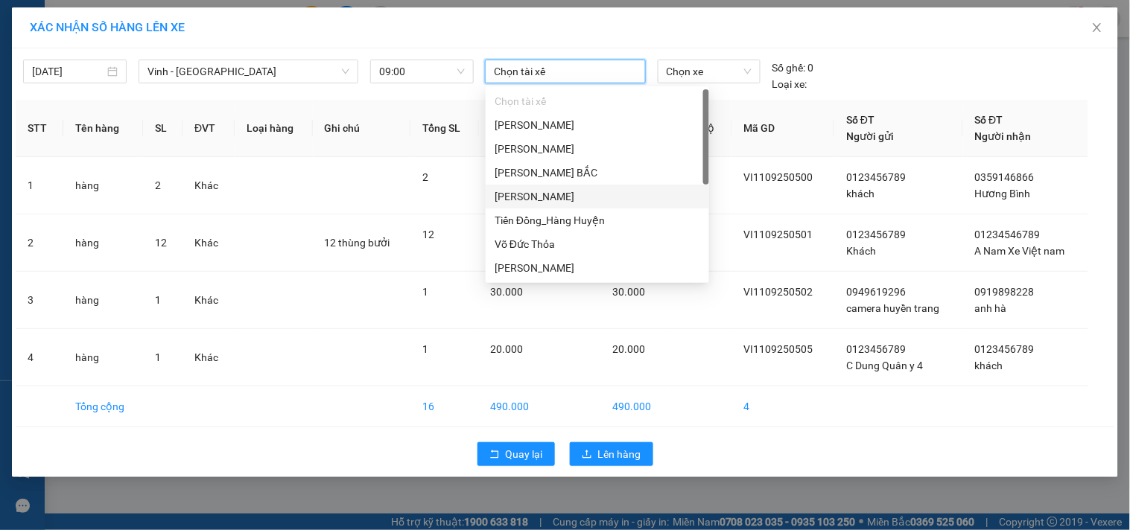
click at [553, 197] on div "[PERSON_NAME]" at bounding box center [597, 196] width 206 height 16
click at [723, 83] on input "search" at bounding box center [703, 71] width 74 height 22
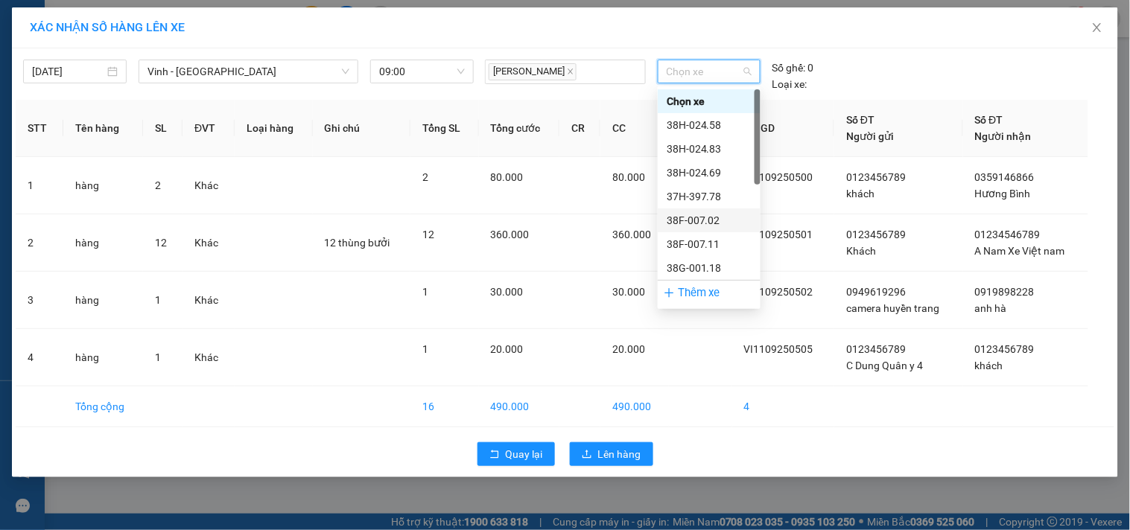
click at [711, 212] on div "38F-007.02" at bounding box center [708, 220] width 85 height 16
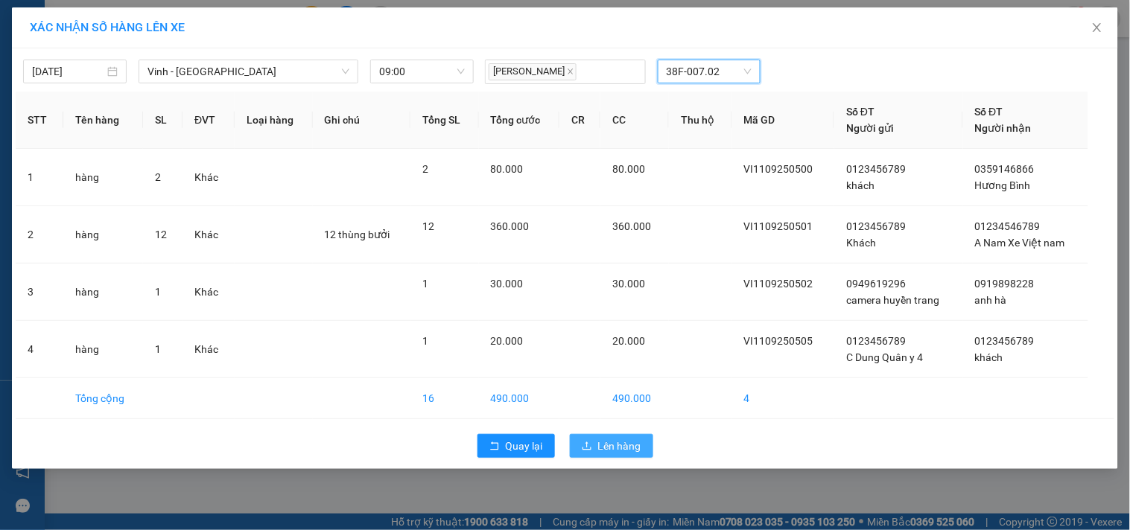
click at [599, 447] on span "Lên hàng" at bounding box center [619, 446] width 43 height 16
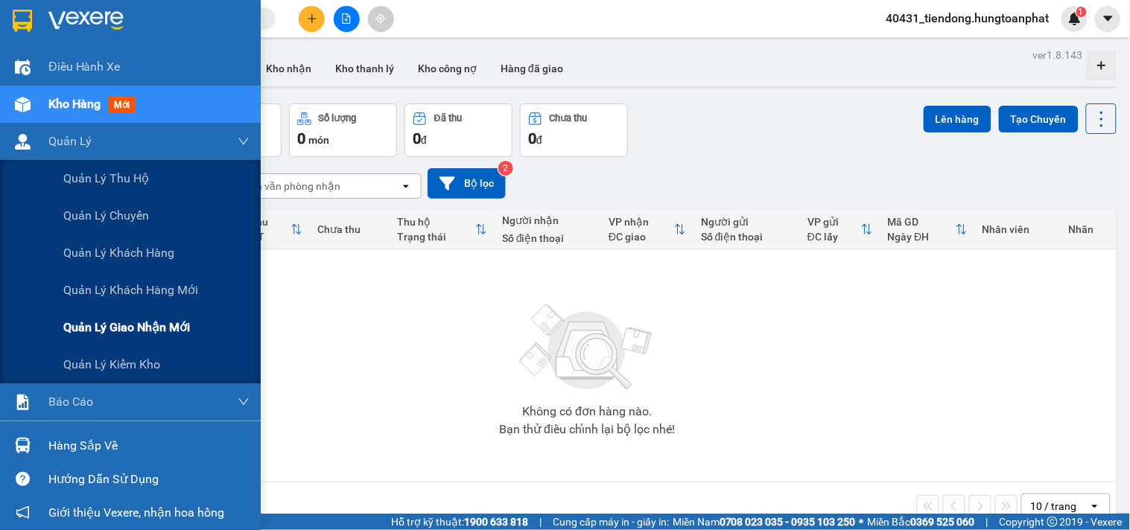
click at [139, 328] on span "Quản lý giao nhận mới" at bounding box center [126, 327] width 127 height 19
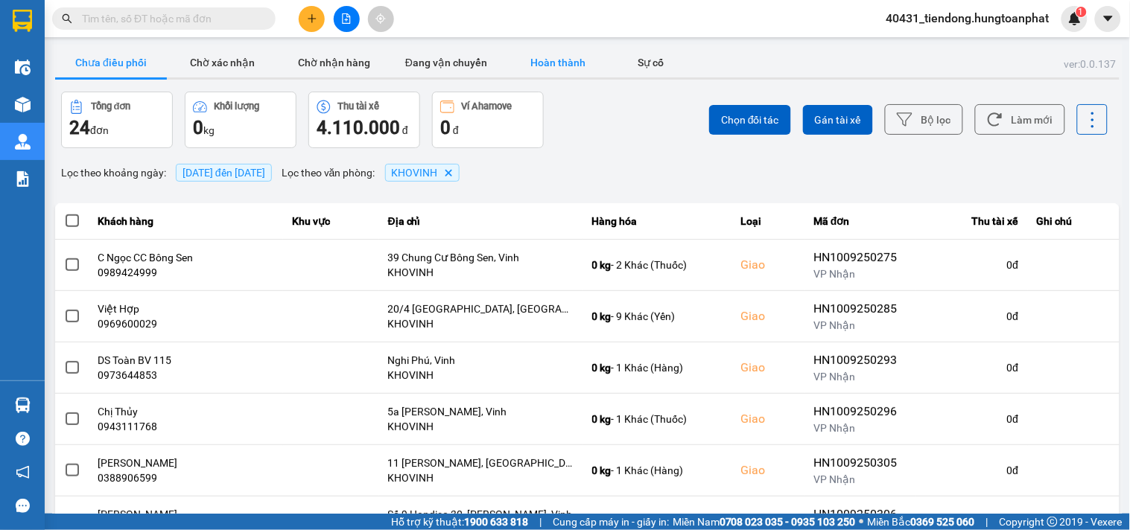
click at [556, 60] on button "Hoàn thành" at bounding box center [558, 63] width 112 height 30
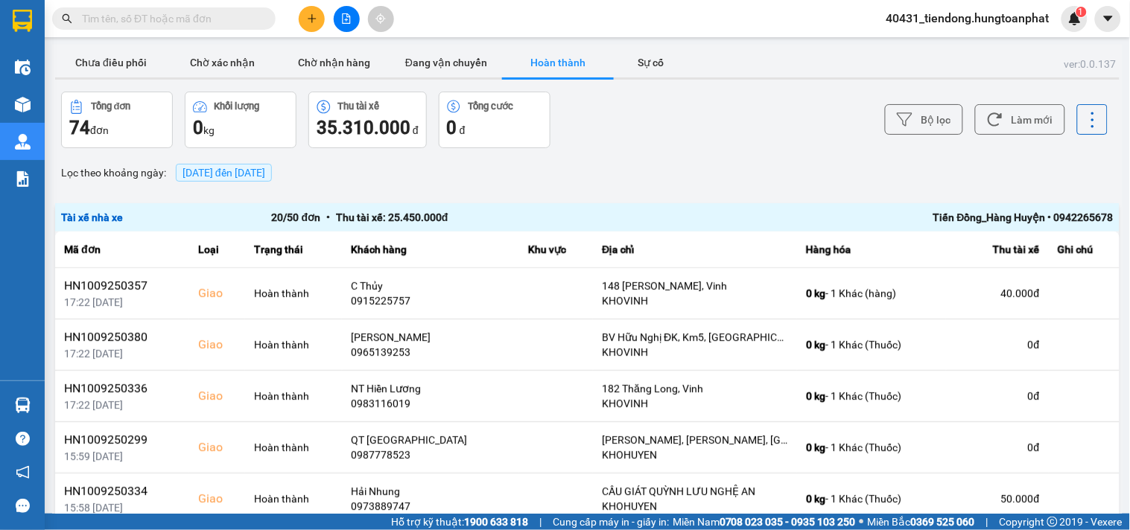
click at [1007, 220] on div "Tiến Đồng_Hàng Huyện • 0942265678" at bounding box center [903, 217] width 421 height 16
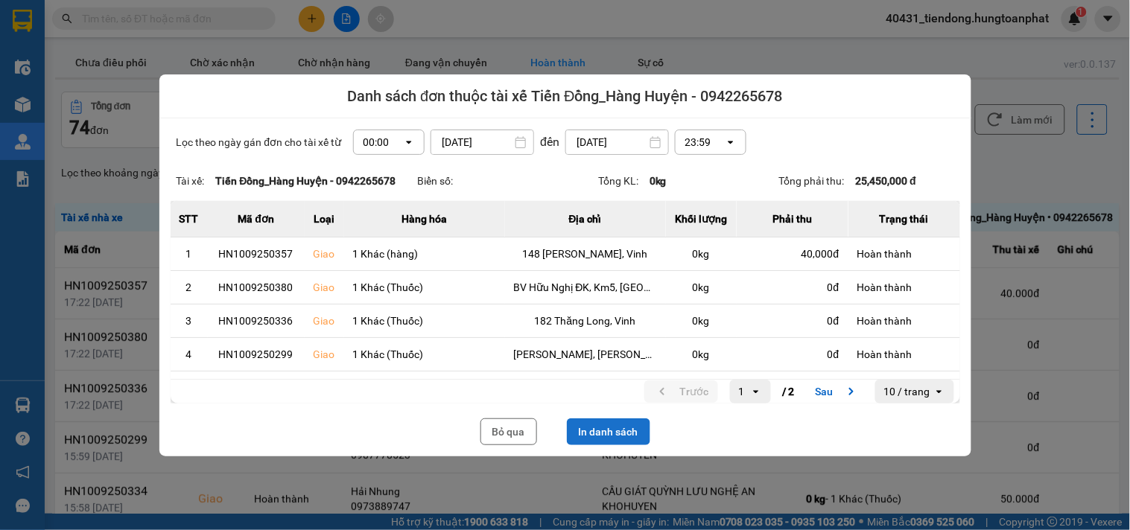
click at [631, 427] on button "In danh sách" at bounding box center [608, 431] width 83 height 27
click at [486, 418] on button "Bỏ qua" at bounding box center [508, 431] width 57 height 27
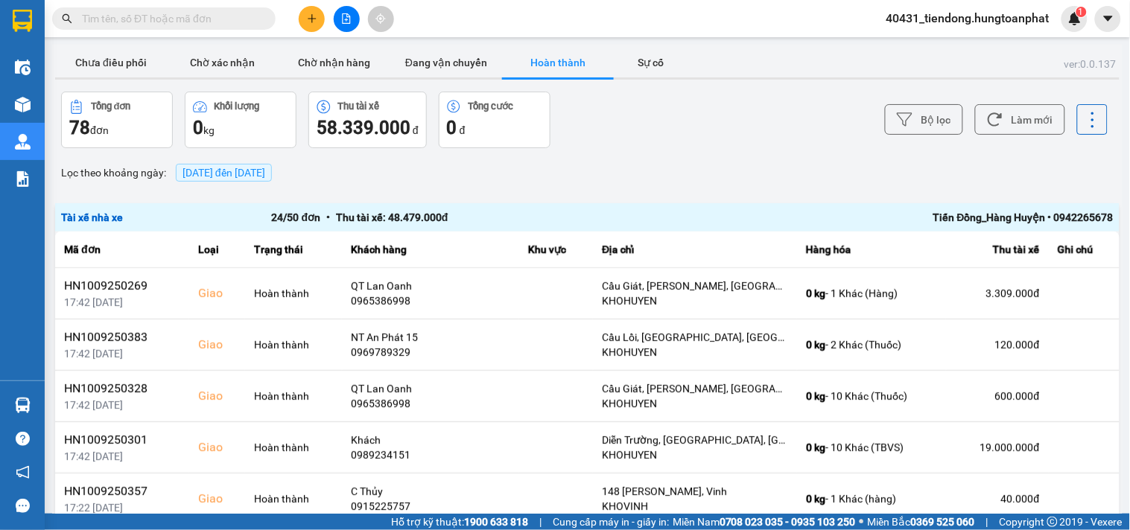
click at [965, 219] on div "Tiến Đồng_Hàng Huyện • 0942265678" at bounding box center [903, 217] width 421 height 16
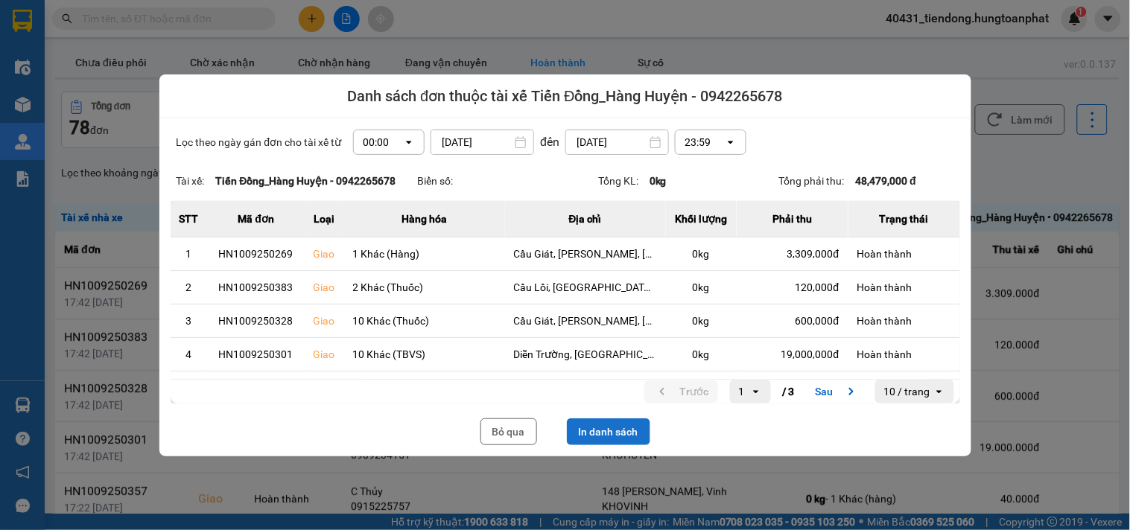
click at [591, 438] on button "In danh sách" at bounding box center [608, 431] width 83 height 27
click at [501, 429] on button "Bỏ qua" at bounding box center [508, 431] width 57 height 27
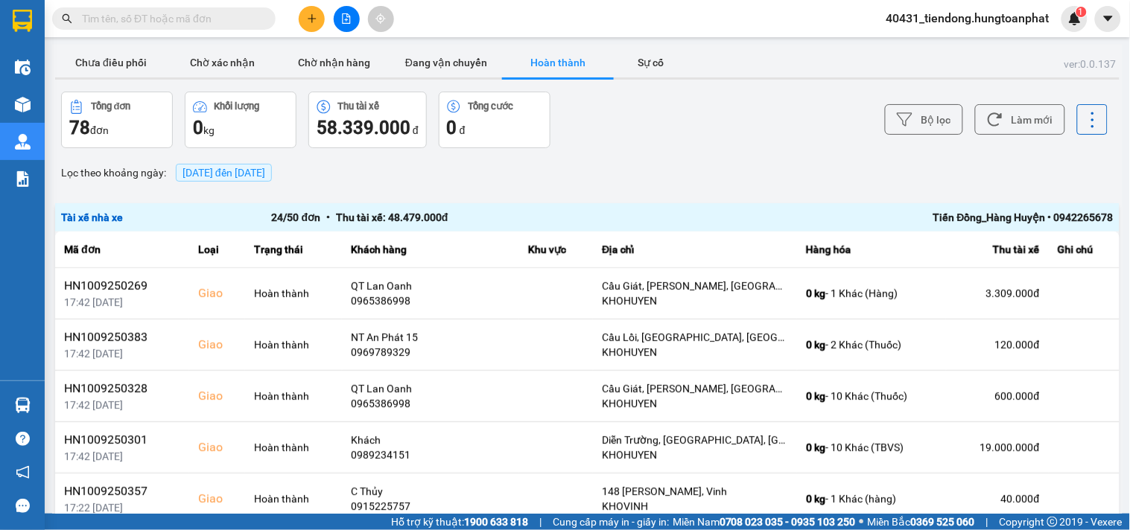
click at [940, 19] on span "40431_tiendong.hungtoanphat" at bounding box center [967, 18] width 187 height 19
click at [933, 39] on span "Đăng xuất" at bounding box center [973, 46] width 158 height 16
